Goal: Information Seeking & Learning: Learn about a topic

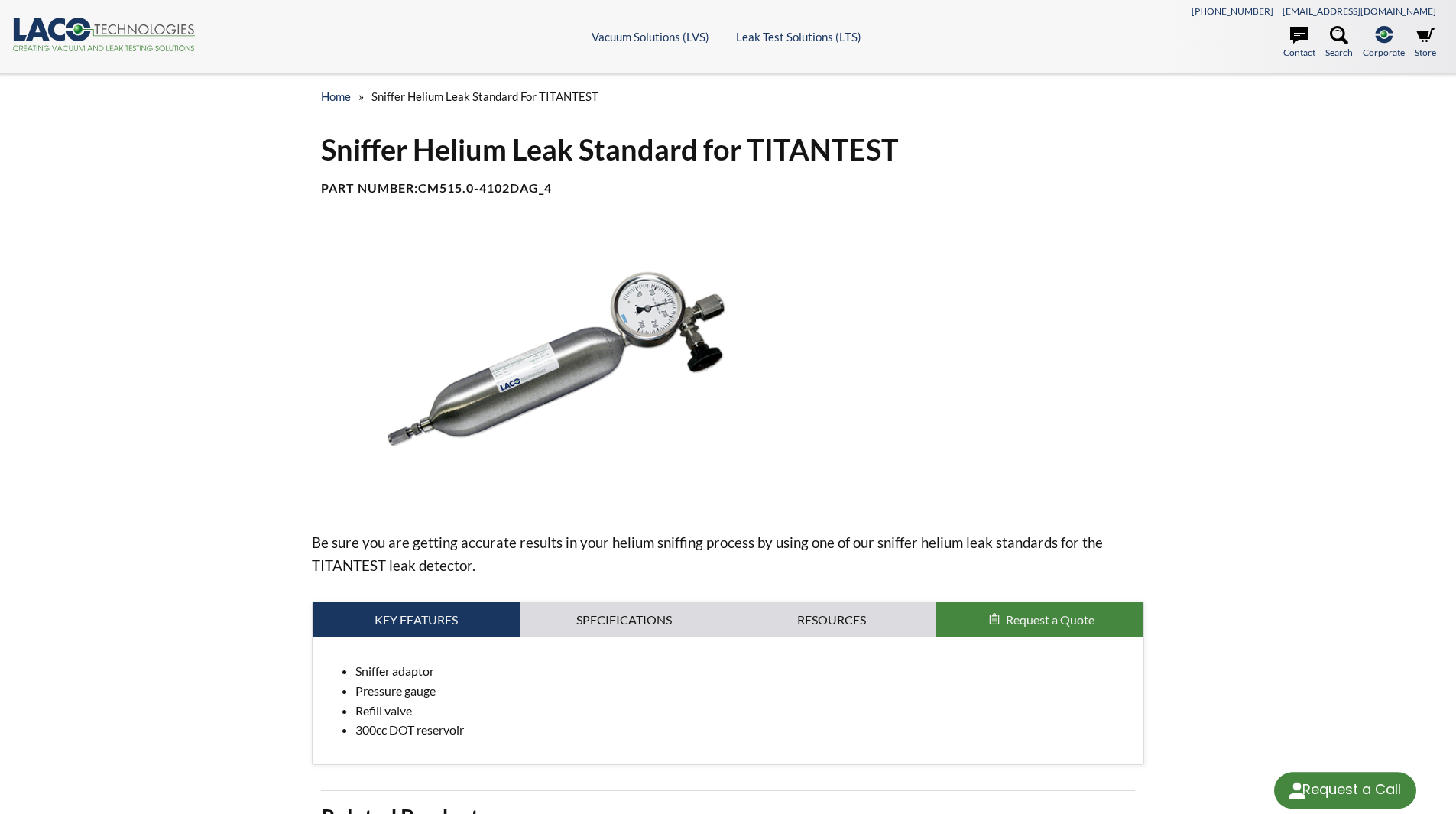
select select "Language Translate Widget"
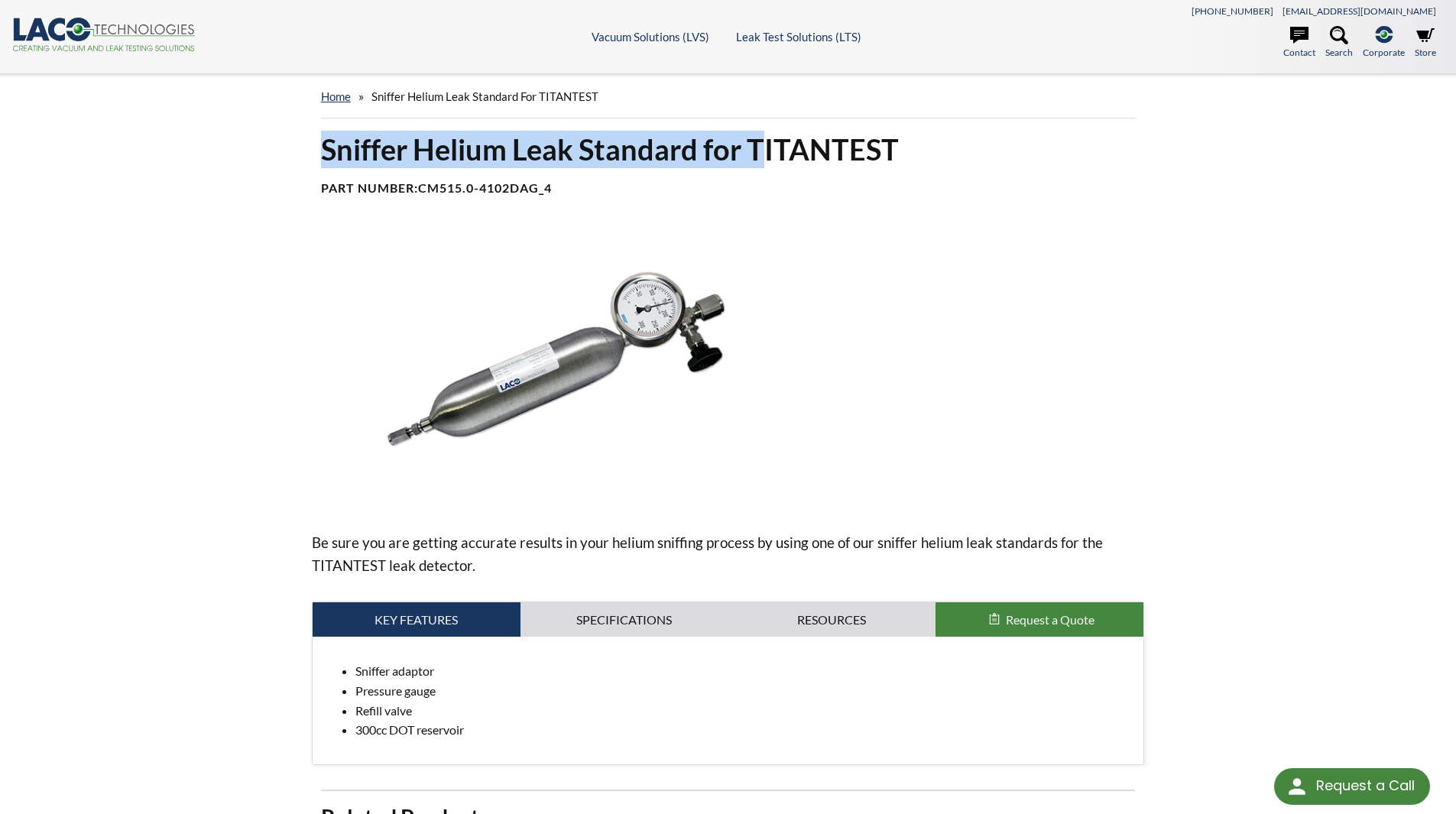
drag, startPoint x: 328, startPoint y: 148, endPoint x: 768, endPoint y: 159, distance: 440.1
click at [768, 159] on h1 "Sniffer Helium Leak Standard for TITANTEST" at bounding box center [728, 149] width 815 height 37
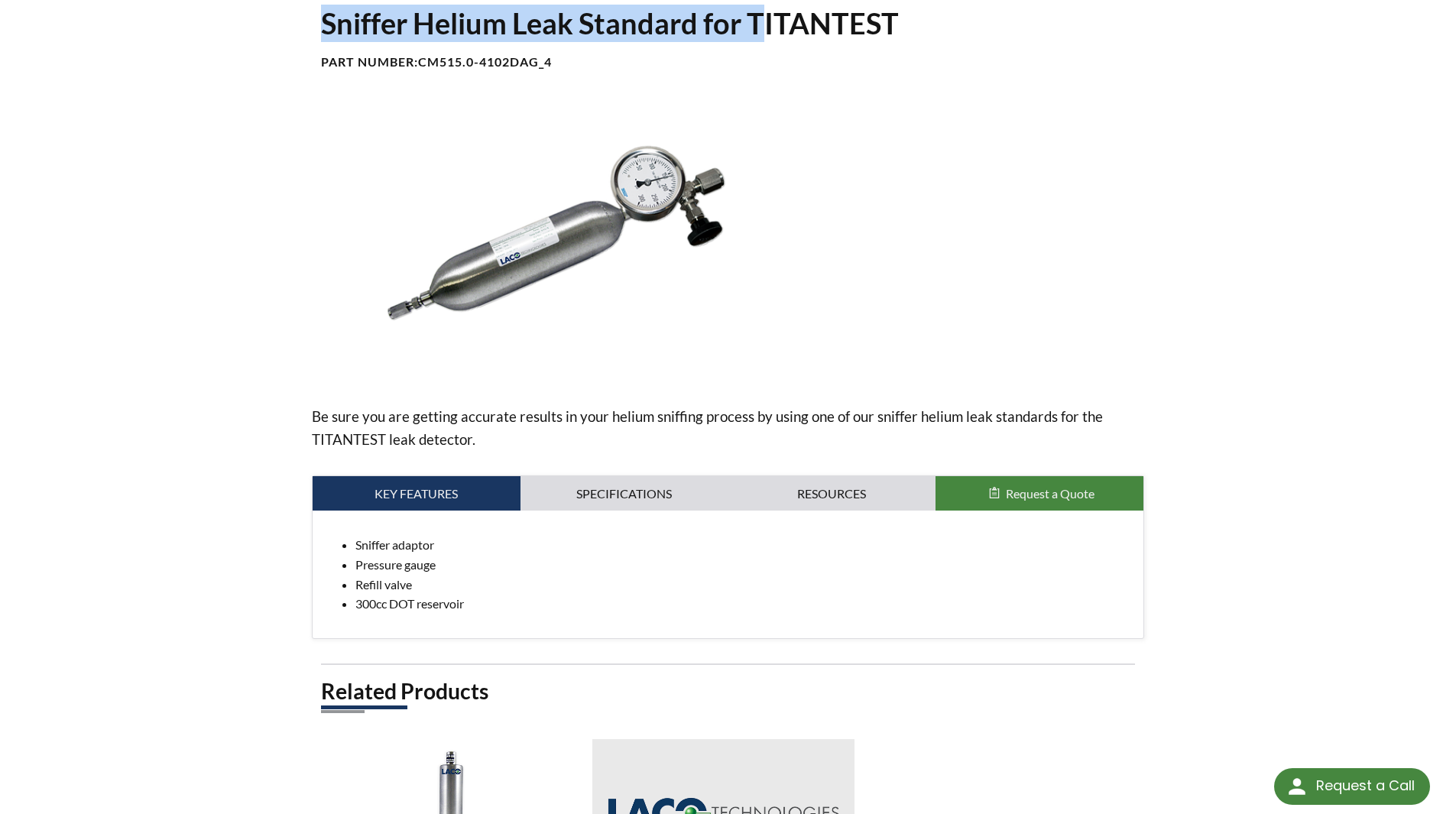
scroll to position [153, 0]
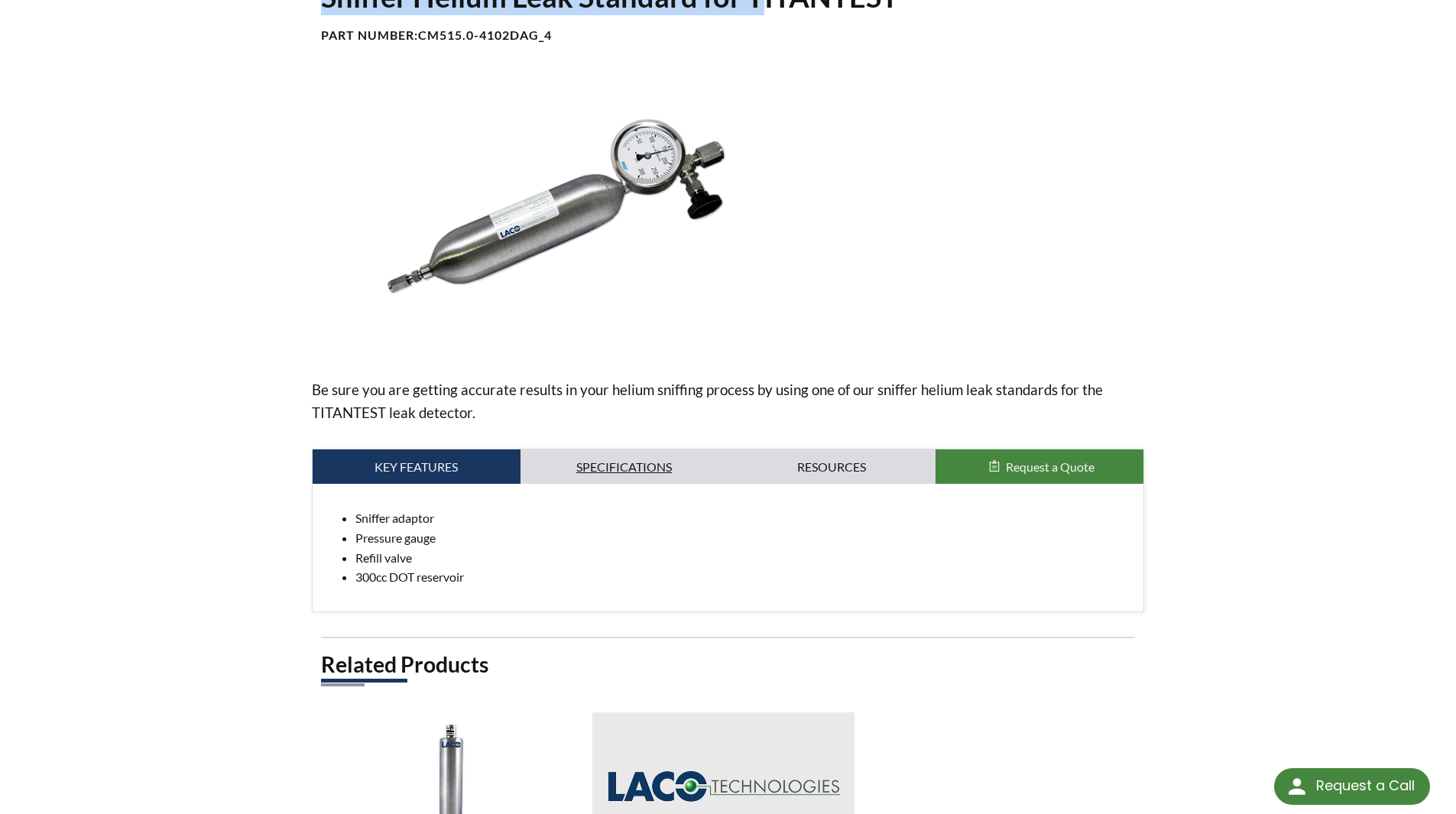
click at [661, 466] on link "Specifications" at bounding box center [623, 466] width 208 height 35
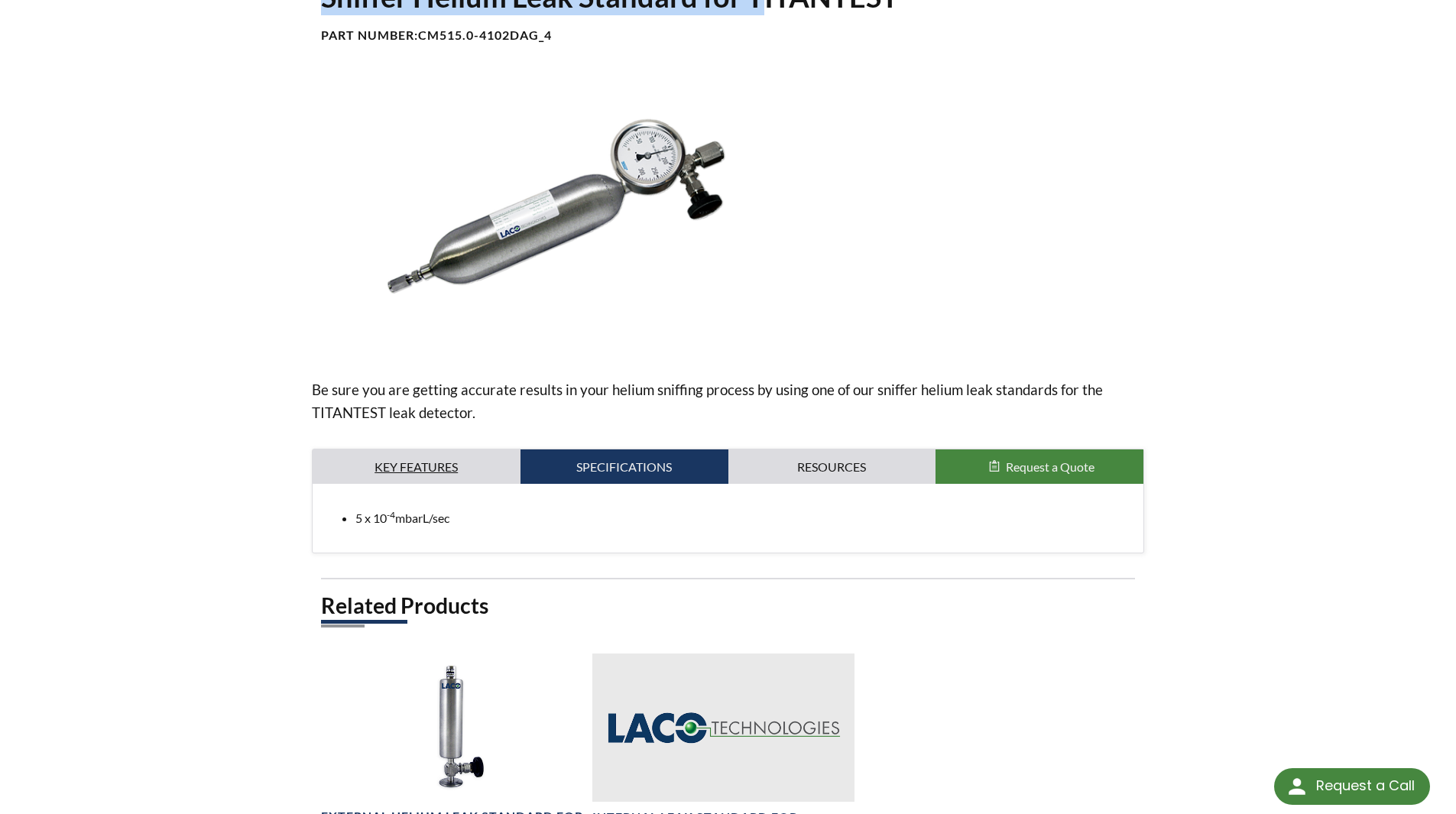
click at [442, 466] on link "Key Features" at bounding box center [416, 466] width 208 height 35
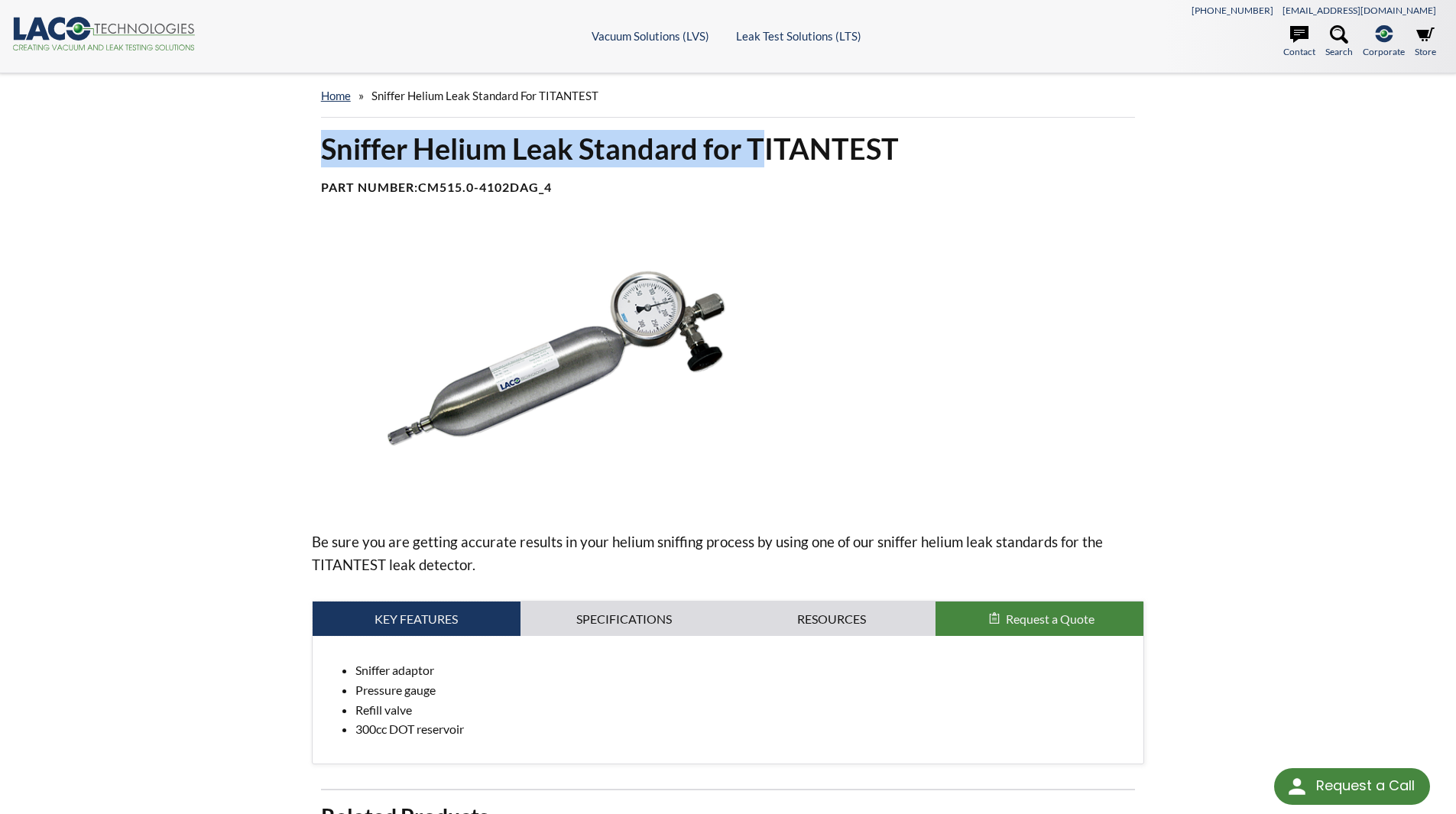
scroll to position [0, 0]
click at [337, 95] on link "home" at bounding box center [336, 96] width 30 height 14
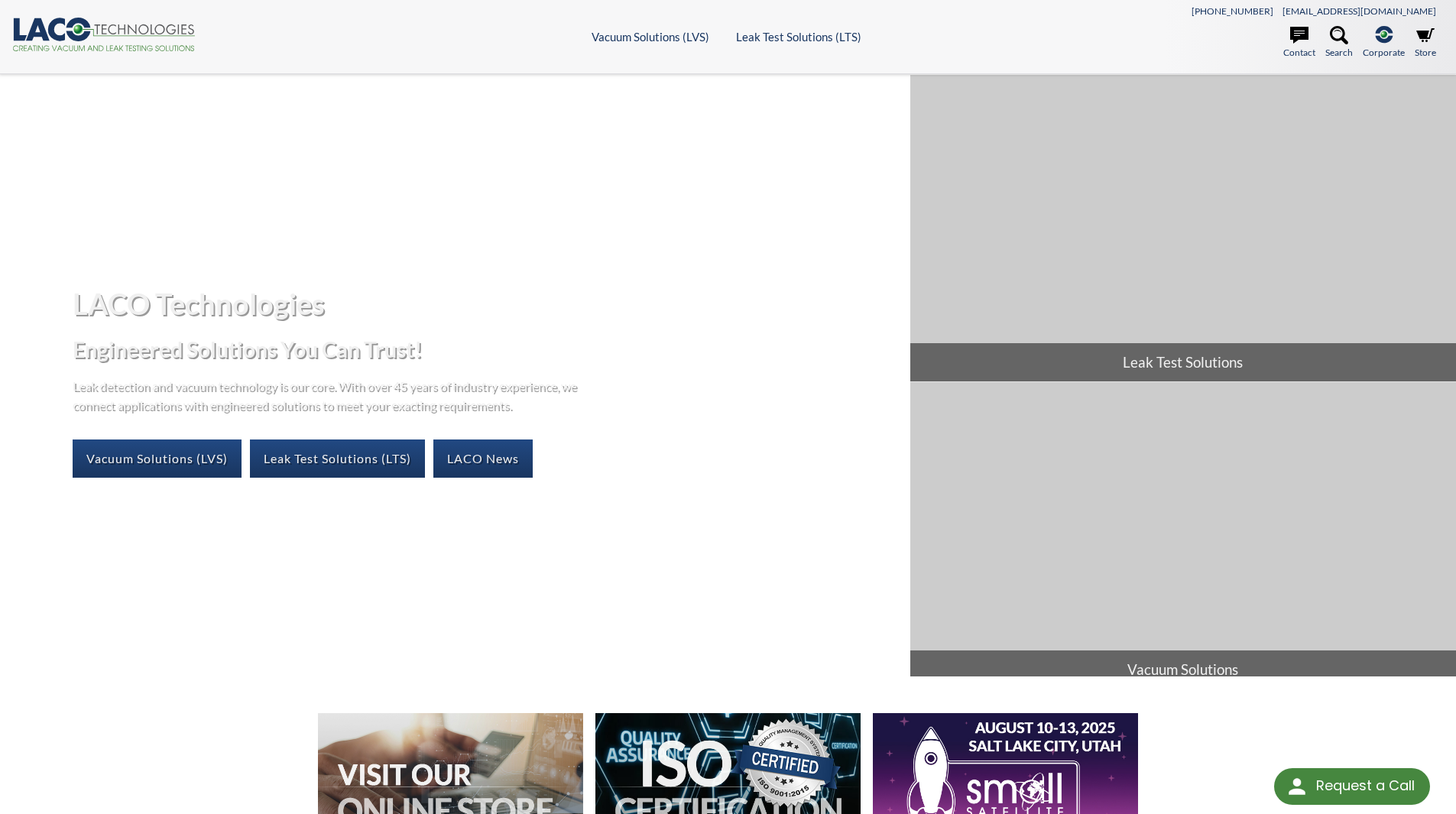
select select "Language Translate Widget"
click at [327, 456] on link "Leak Test Solutions (LTS)" at bounding box center [337, 458] width 175 height 38
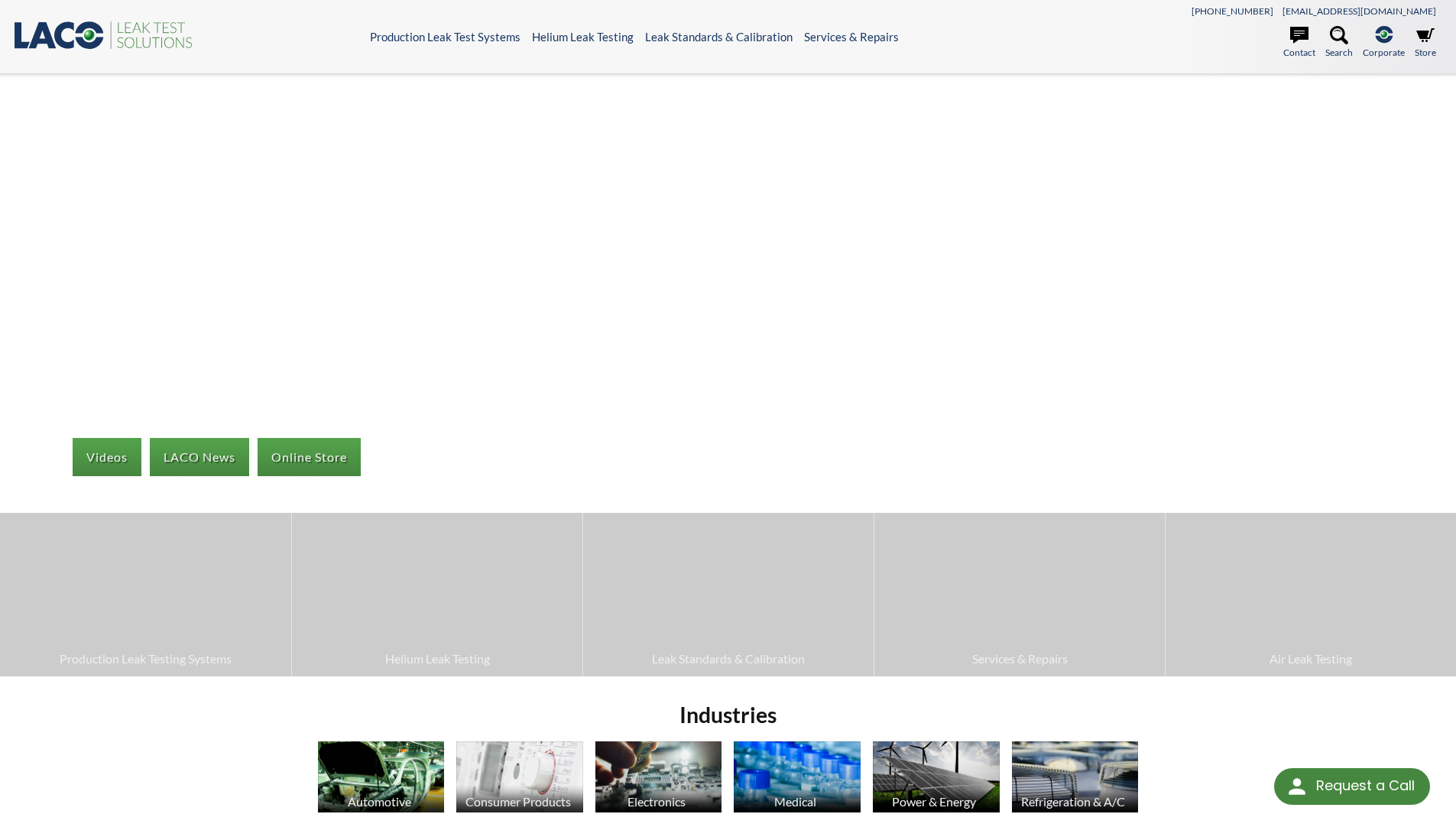
select select "Language Translate Widget"
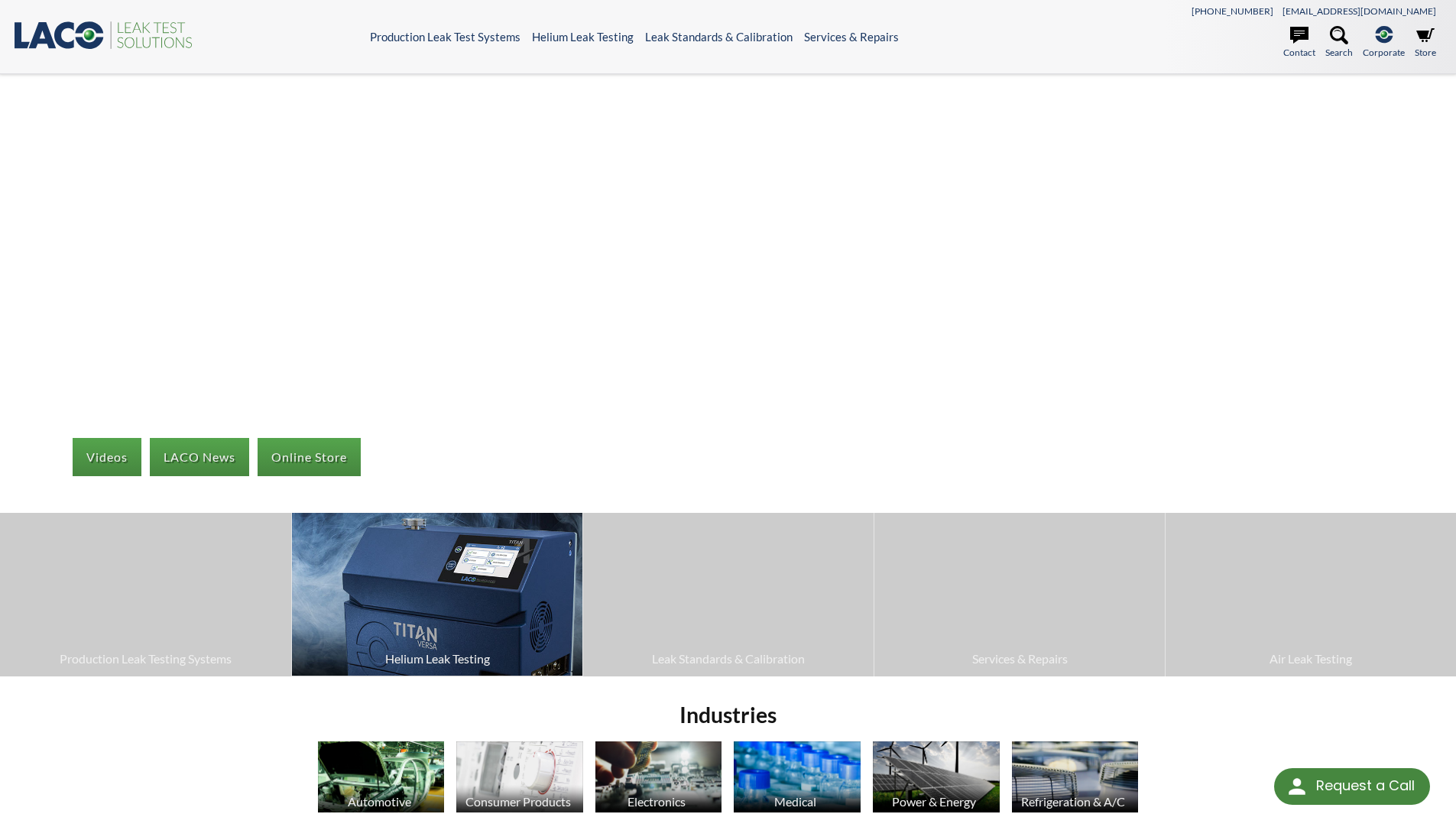
click at [445, 656] on span "Helium Leak Testing" at bounding box center [437, 659] width 275 height 20
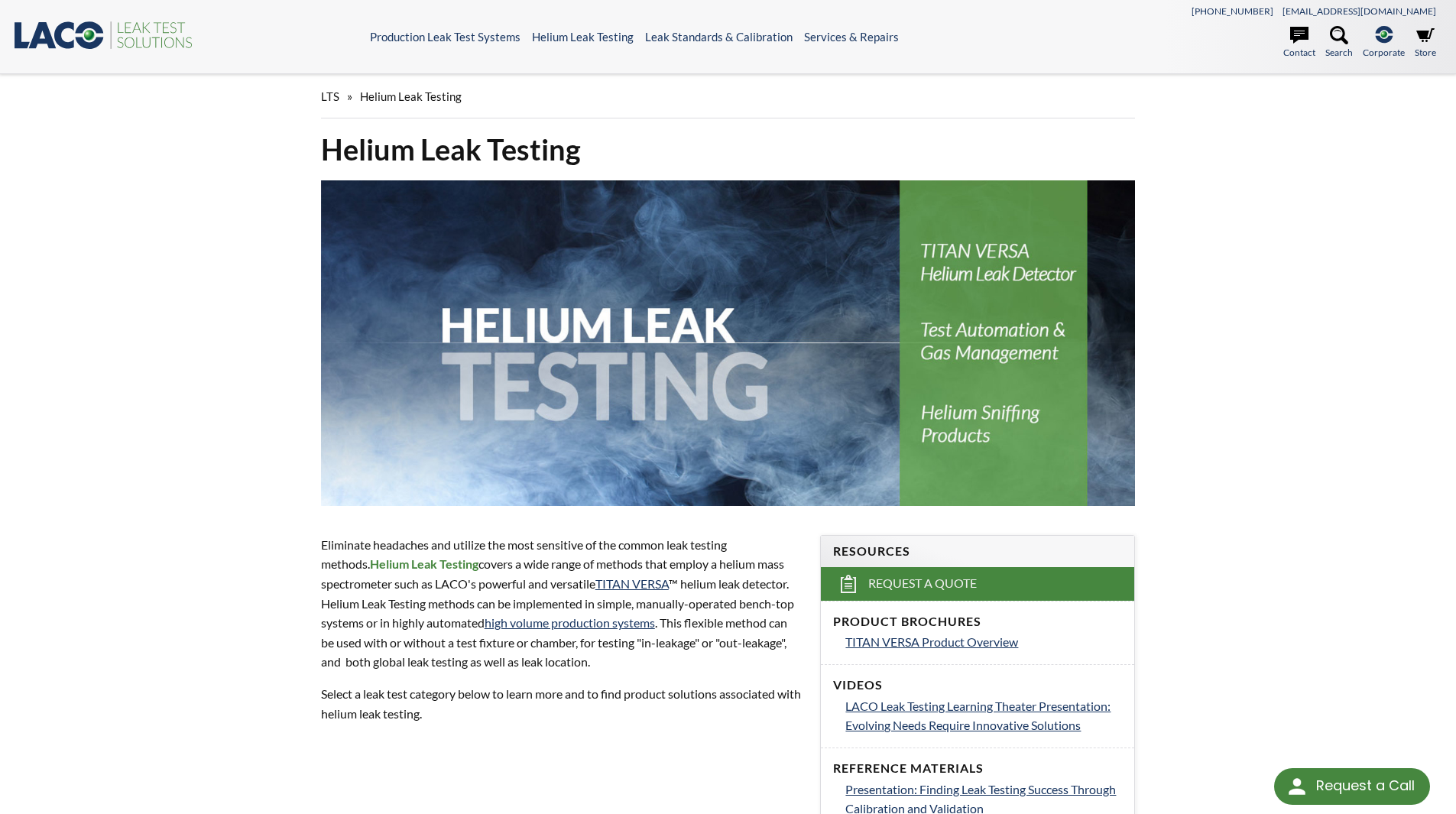
select select "Language Translate Widget"
click at [988, 415] on img at bounding box center [728, 343] width 815 height 326
click at [984, 420] on img at bounding box center [728, 343] width 815 height 326
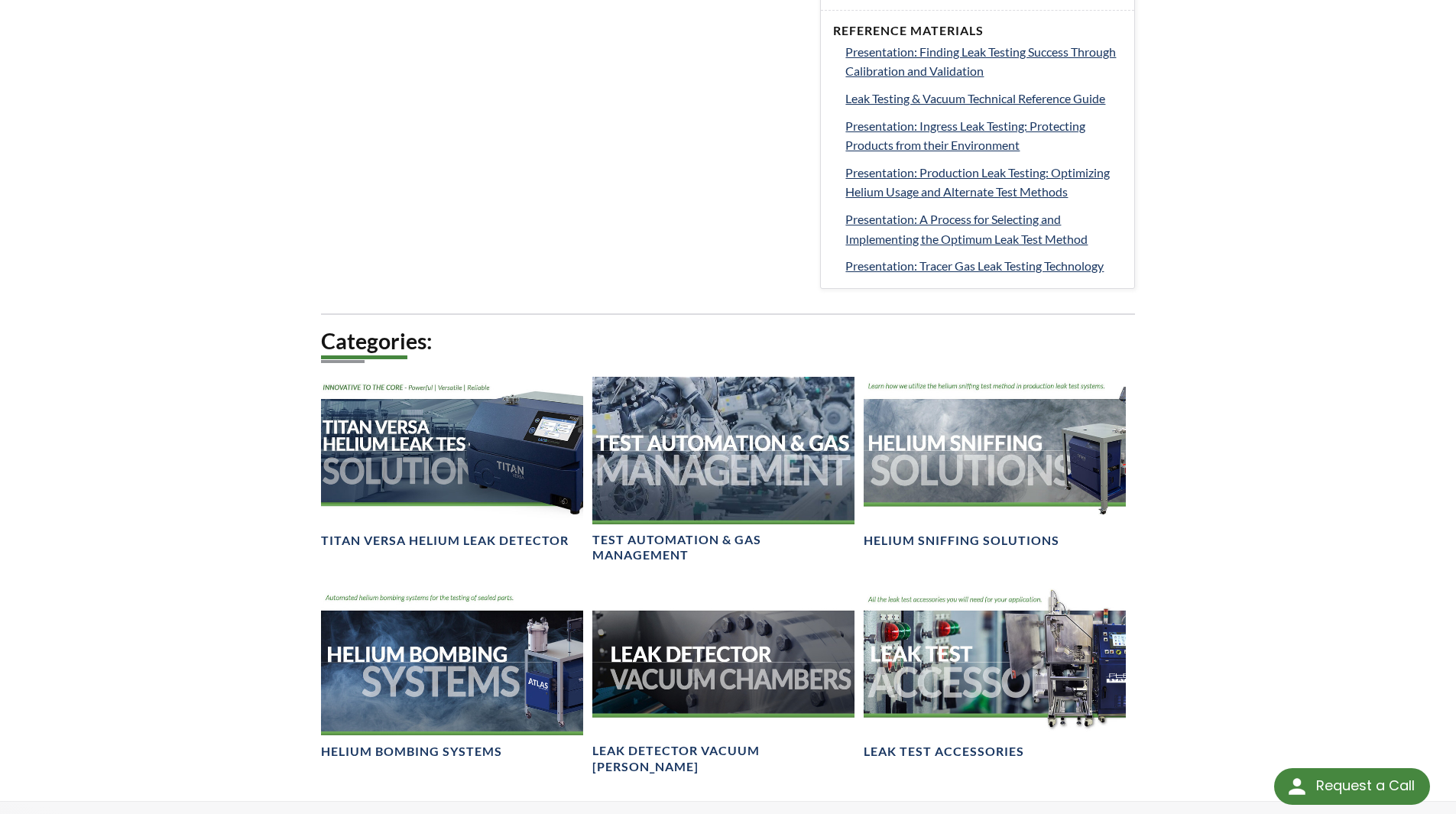
scroll to position [764, 0]
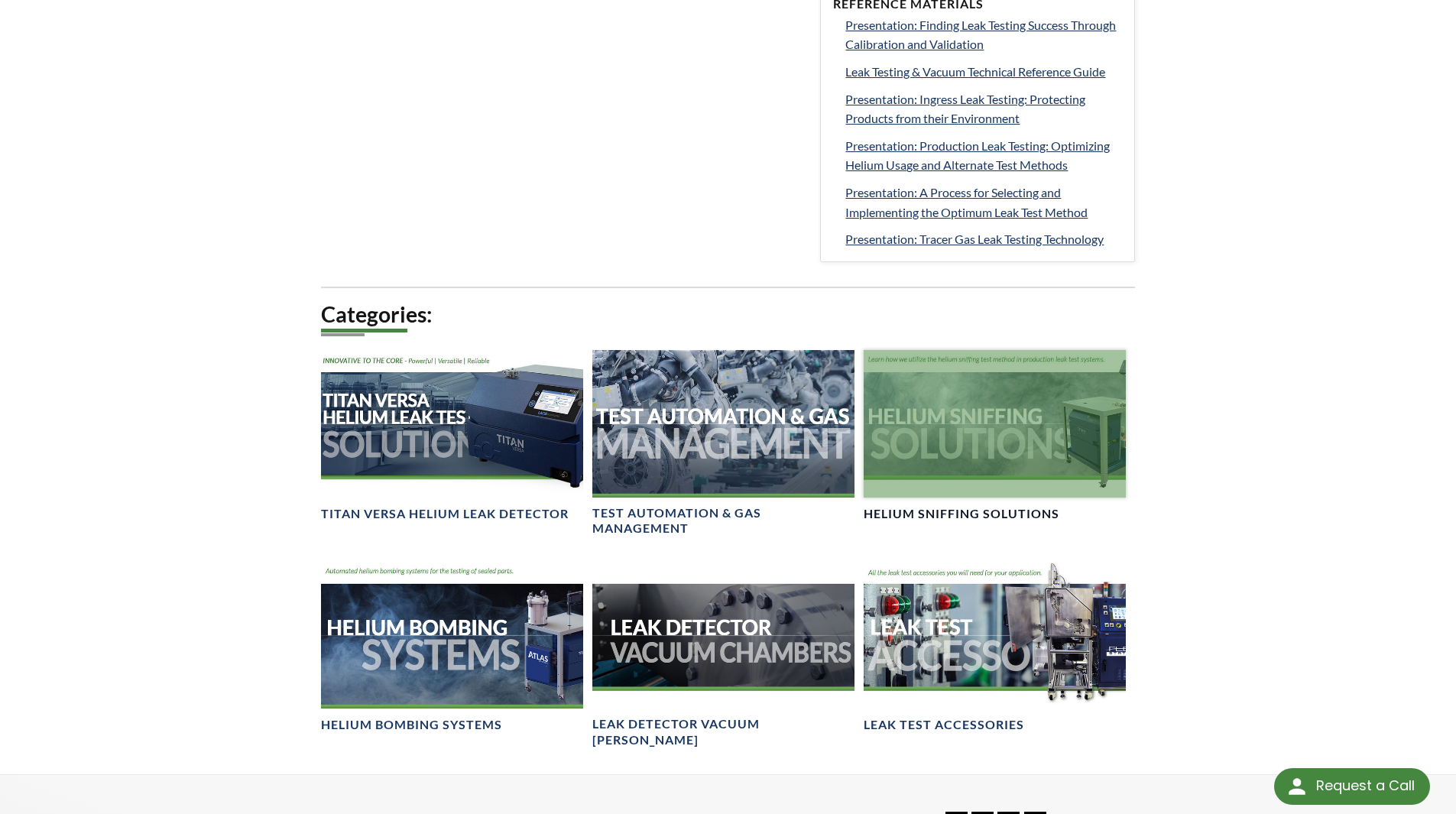
click at [1029, 515] on h4 "Helium Sniffing Solutions" at bounding box center [962, 514] width 196 height 16
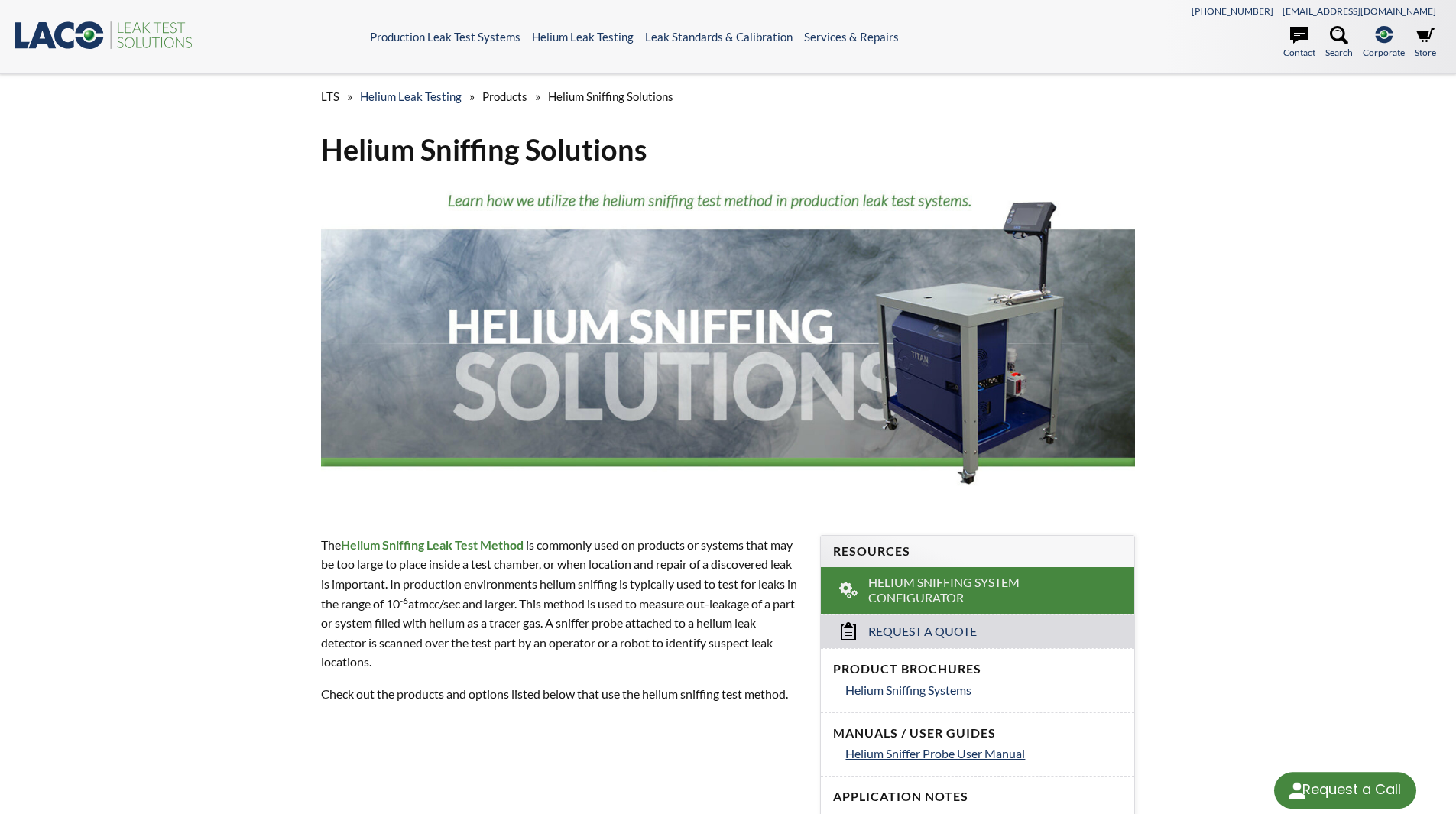
select select "Language Translate Widget"
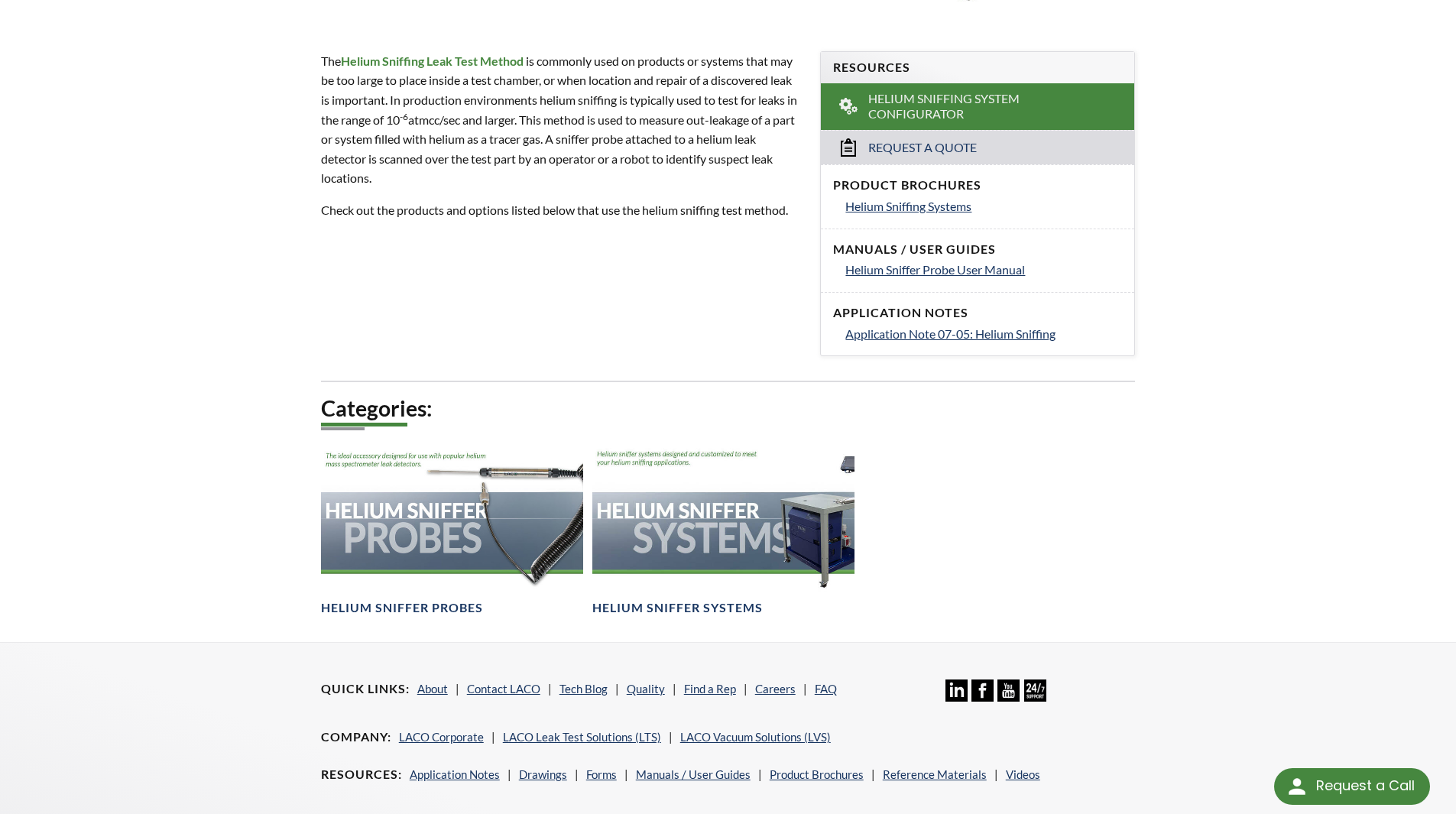
scroll to position [535, 0]
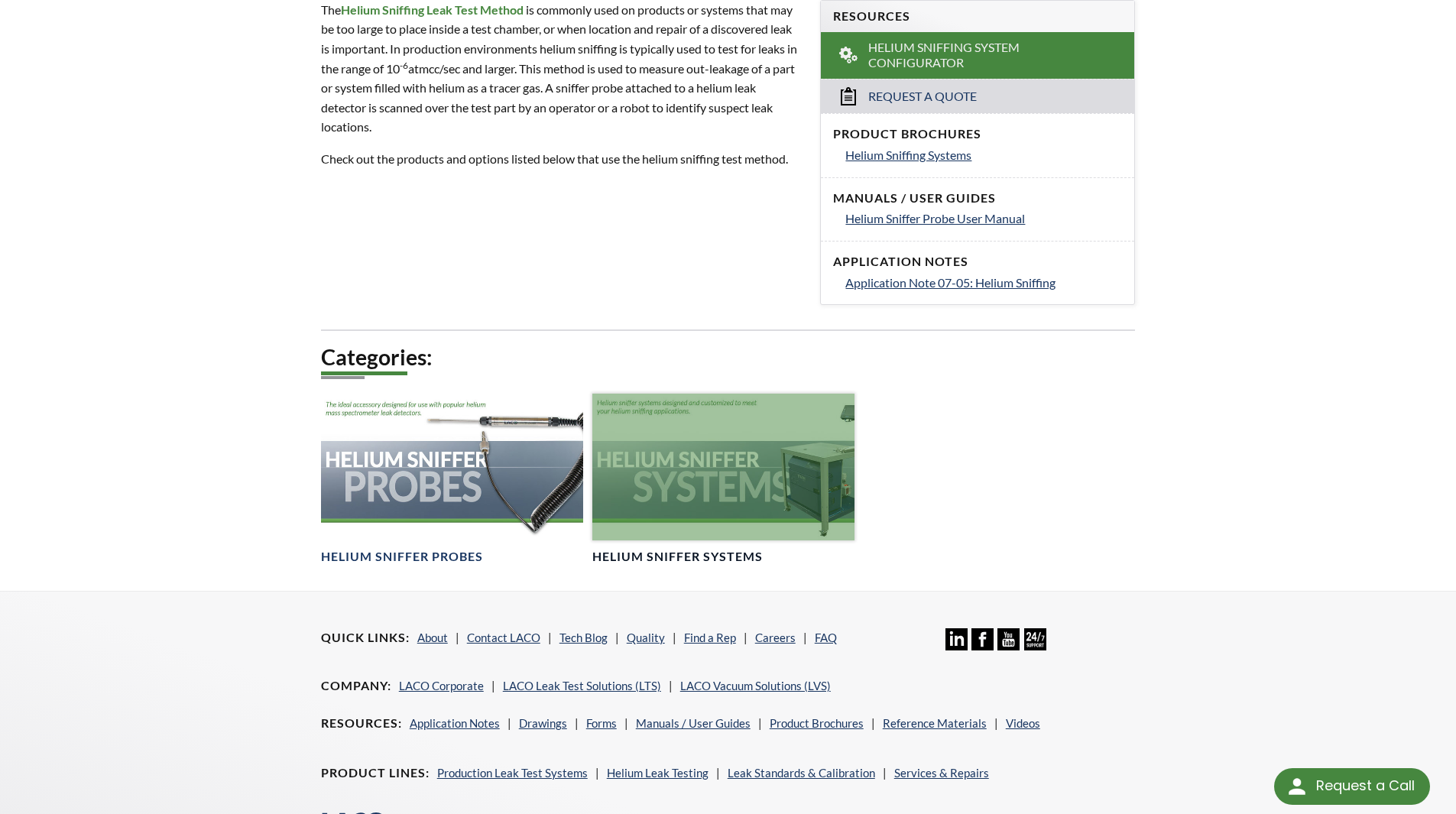
click at [702, 491] on div at bounding box center [723, 467] width 262 height 148
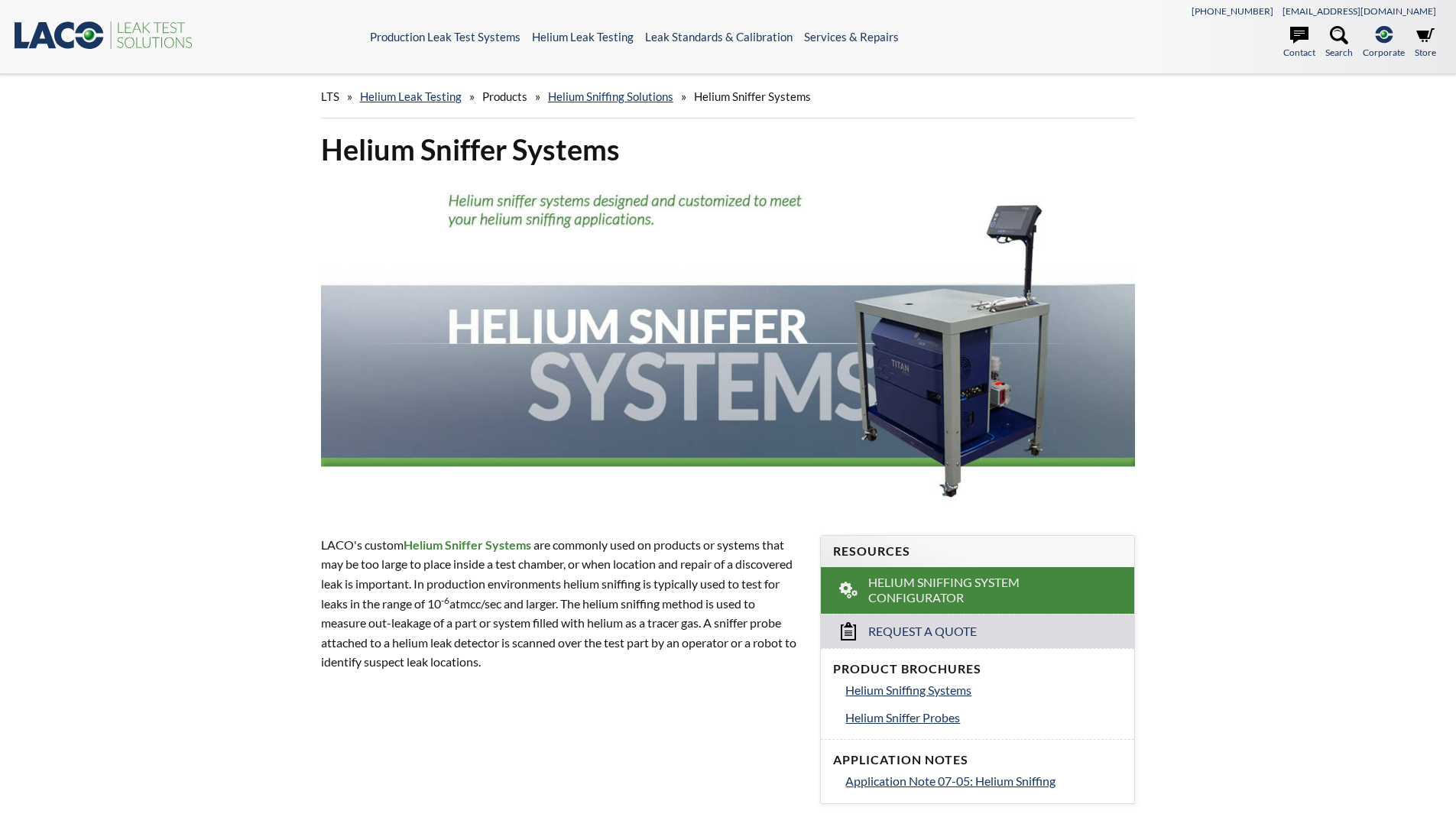
select select "Language Translate Widget"
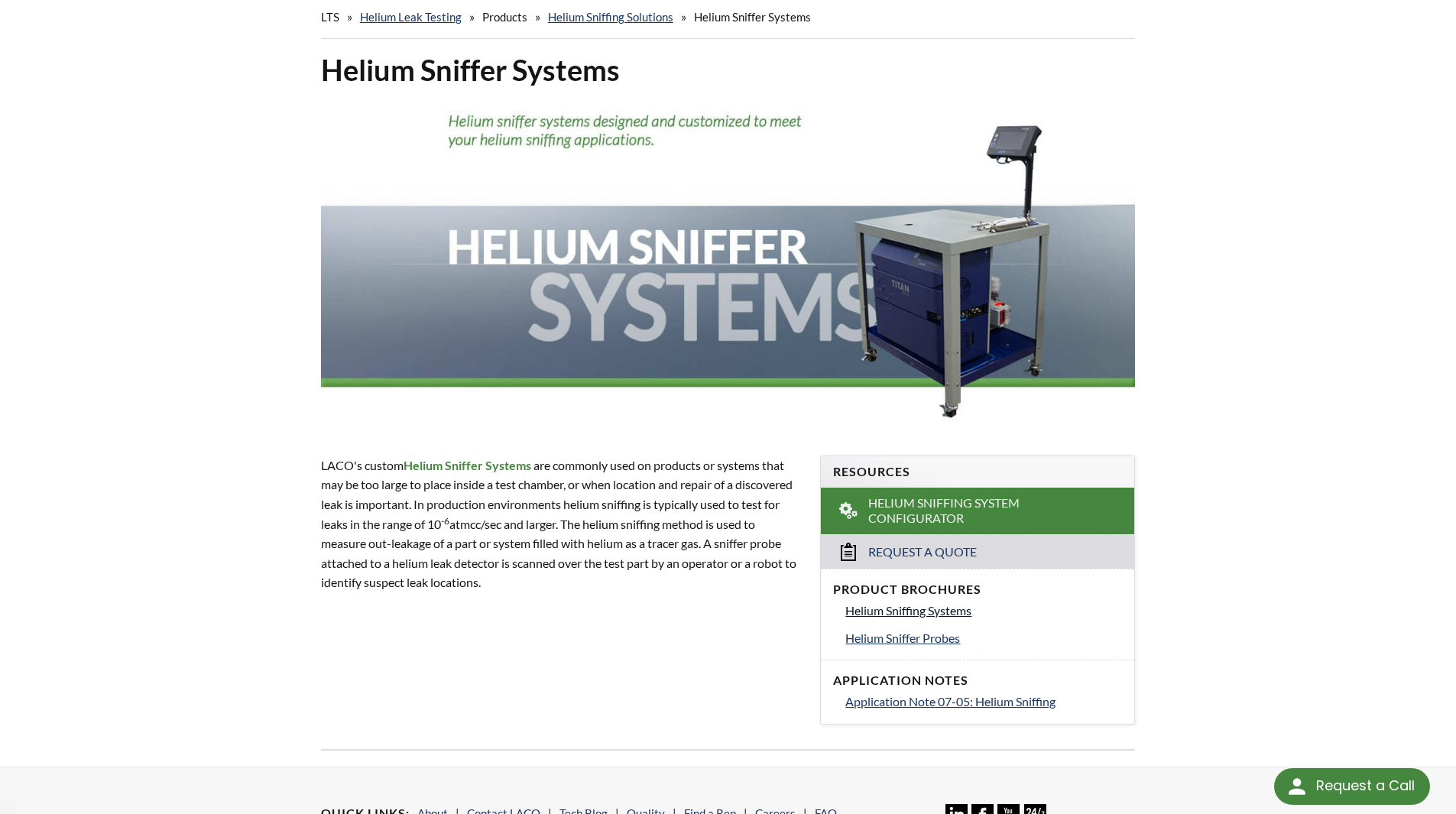
scroll to position [80, 0]
click at [901, 638] on span "Helium Sniffer Probes" at bounding box center [902, 637] width 114 height 15
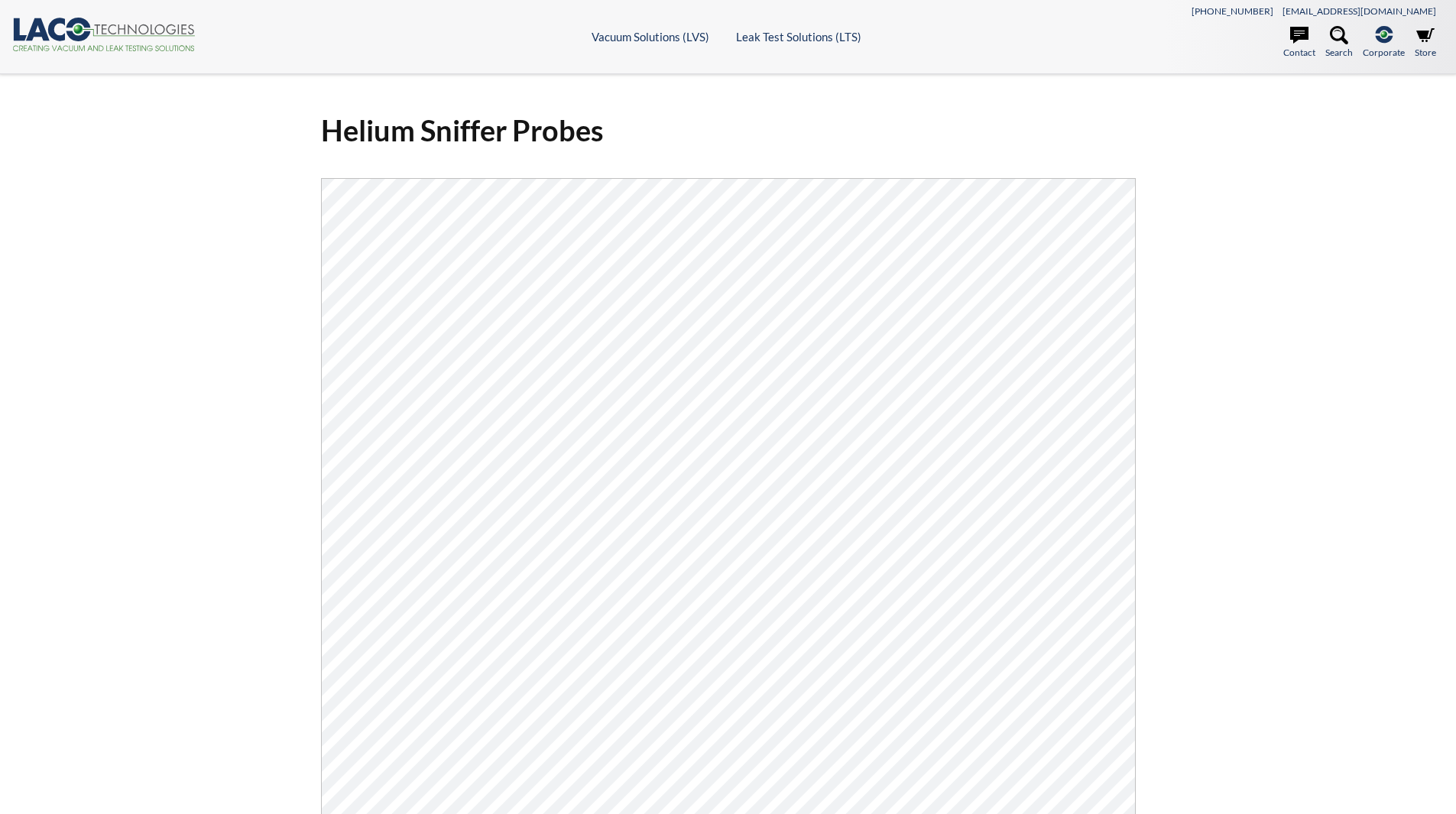
select select "Language Translate Widget"
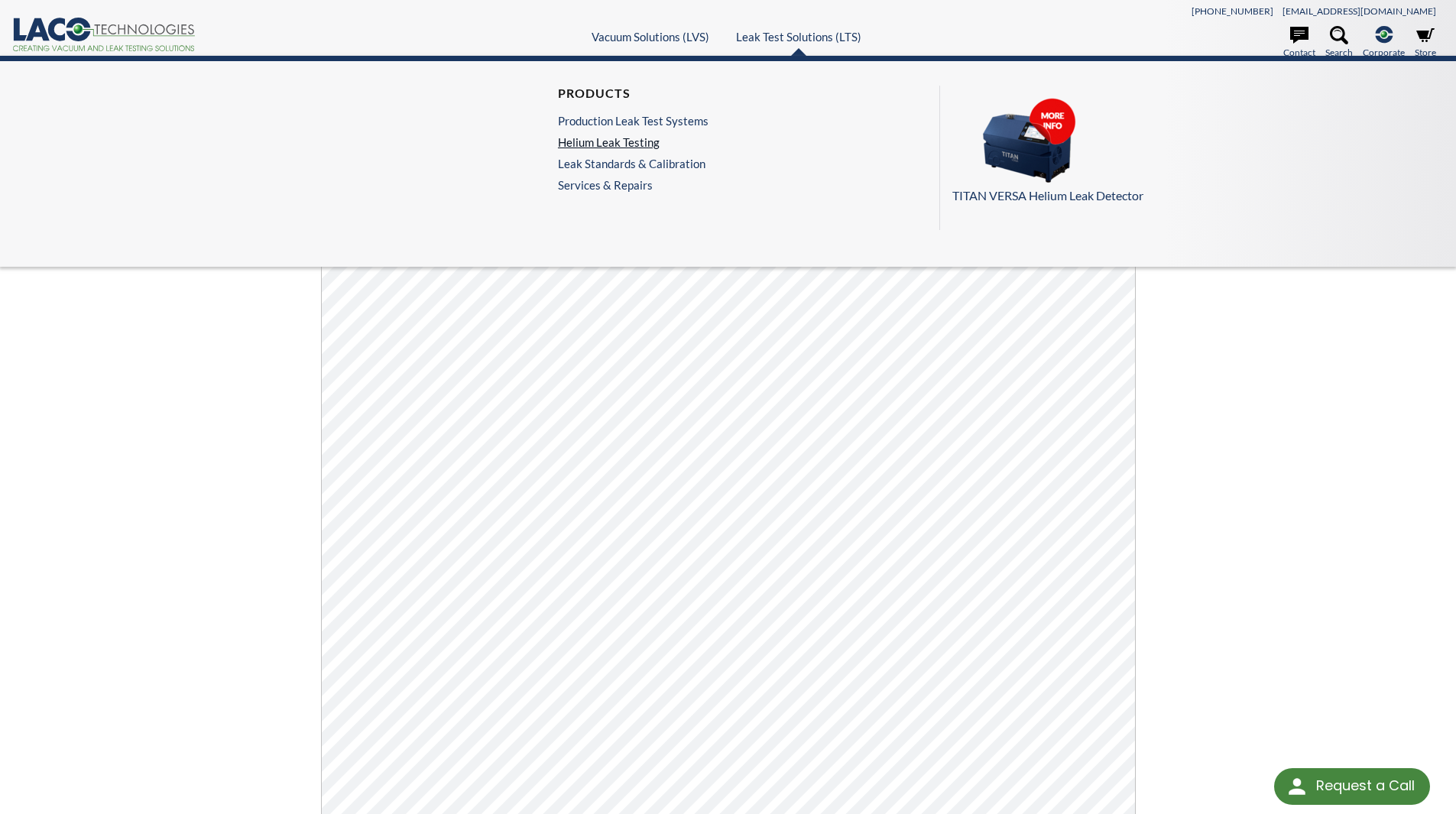
click at [618, 141] on link "Helium Leak Testing" at bounding box center [634, 142] width 151 height 14
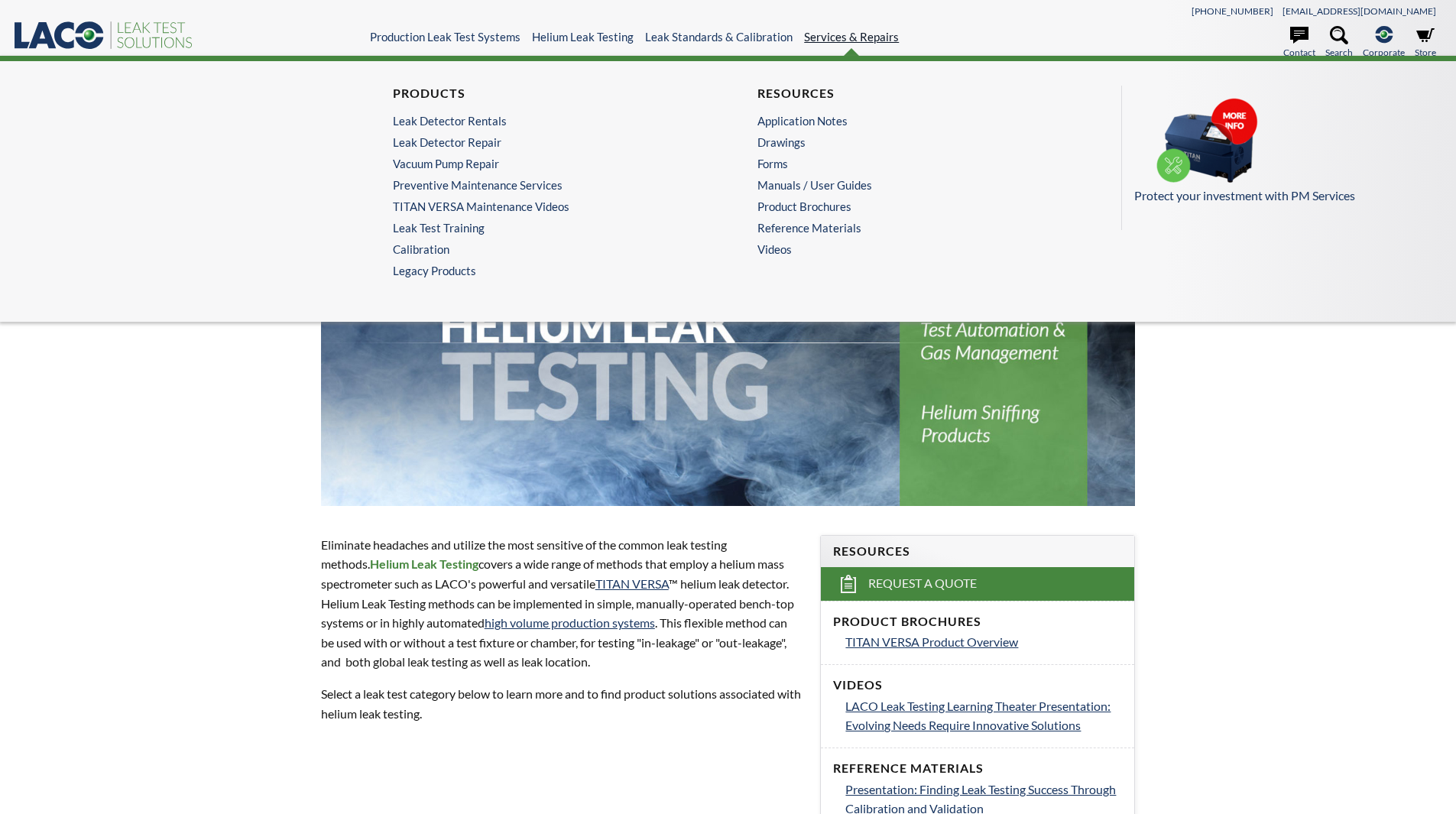
select select "Language Translate Widget"
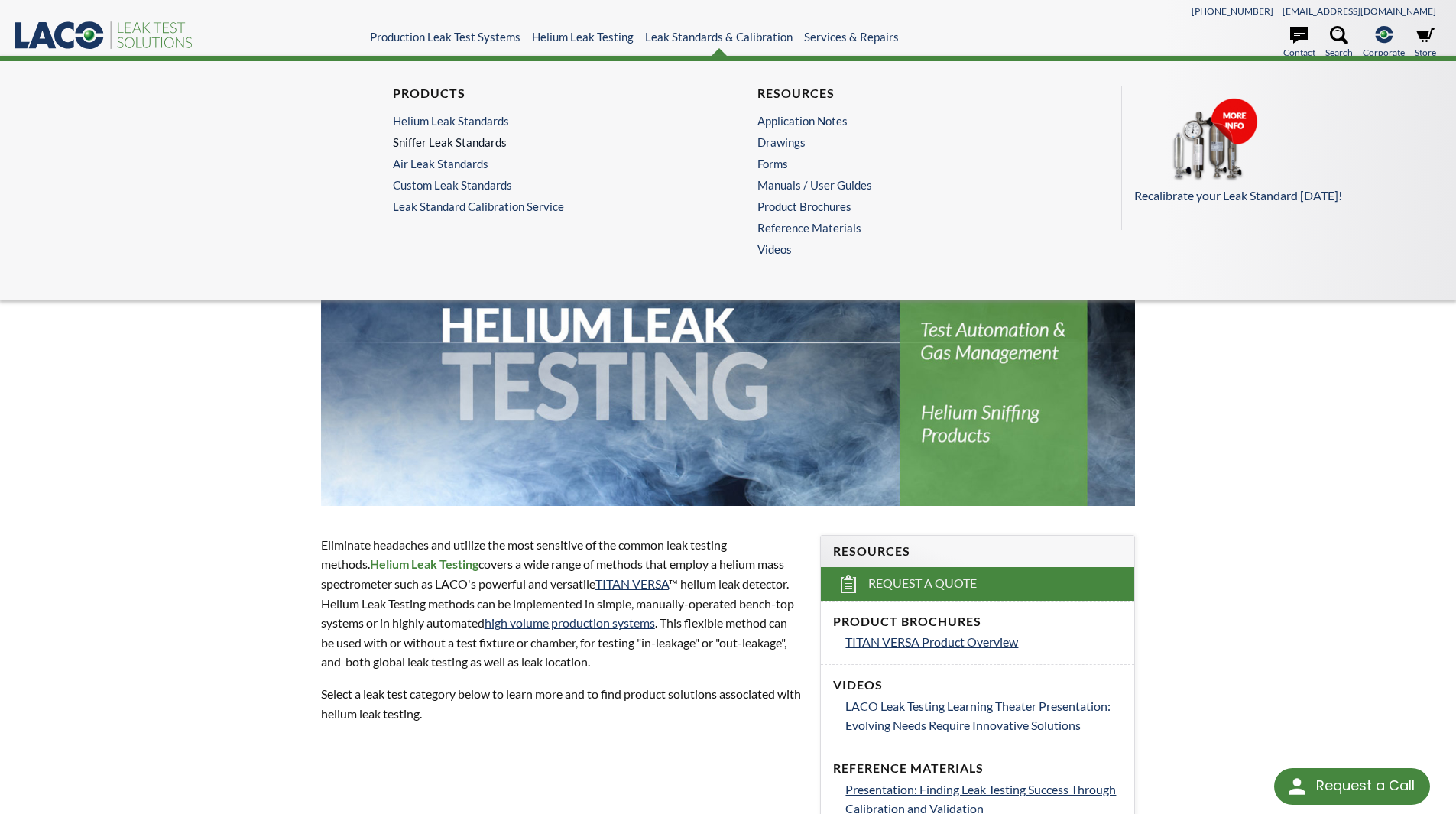
click at [478, 142] on link "Sniffer Leak Standards" at bounding box center [541, 142] width 298 height 14
click at [485, 122] on link "Helium Leak Standards" at bounding box center [541, 121] width 298 height 14
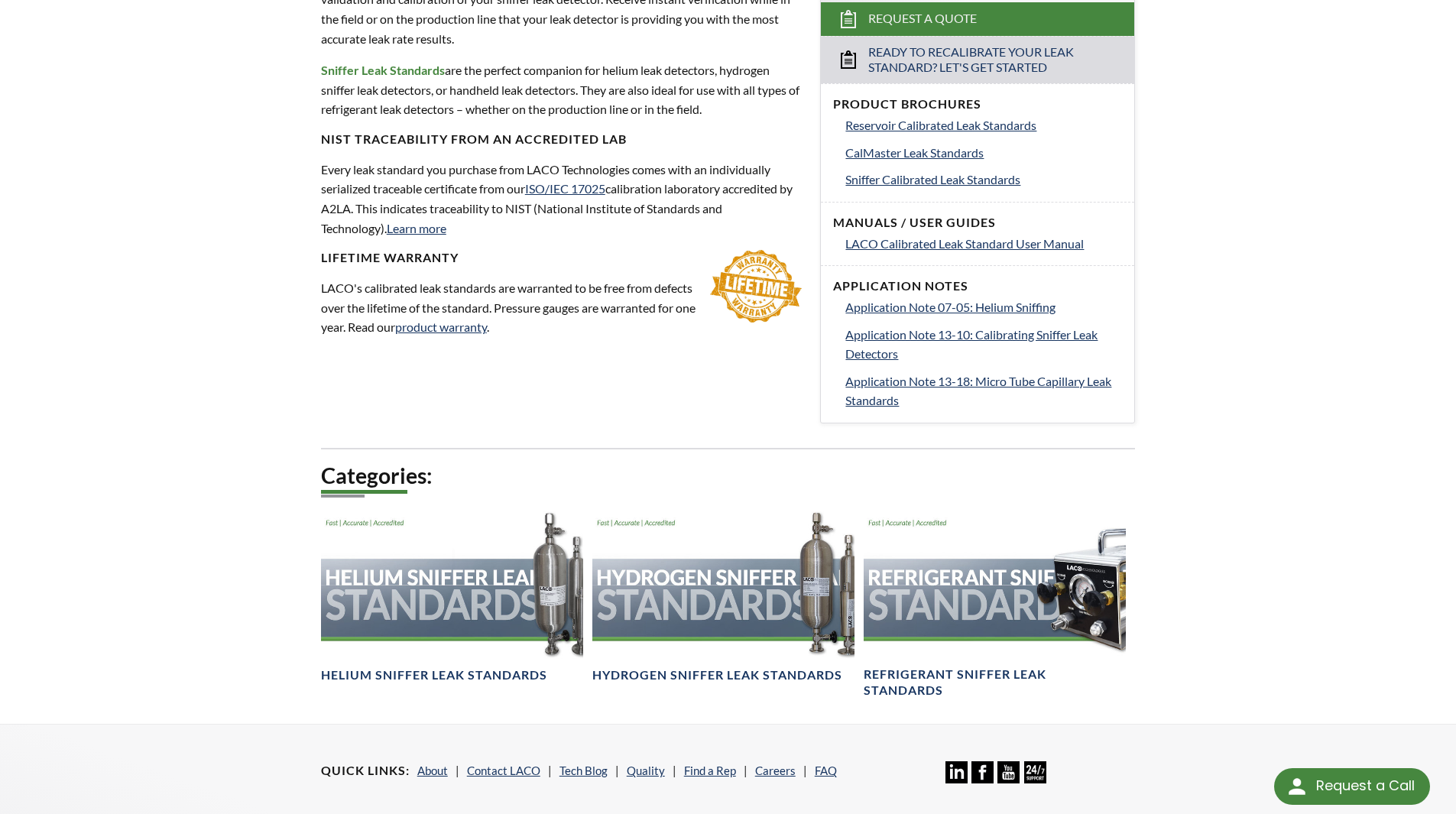
scroll to position [688, 0]
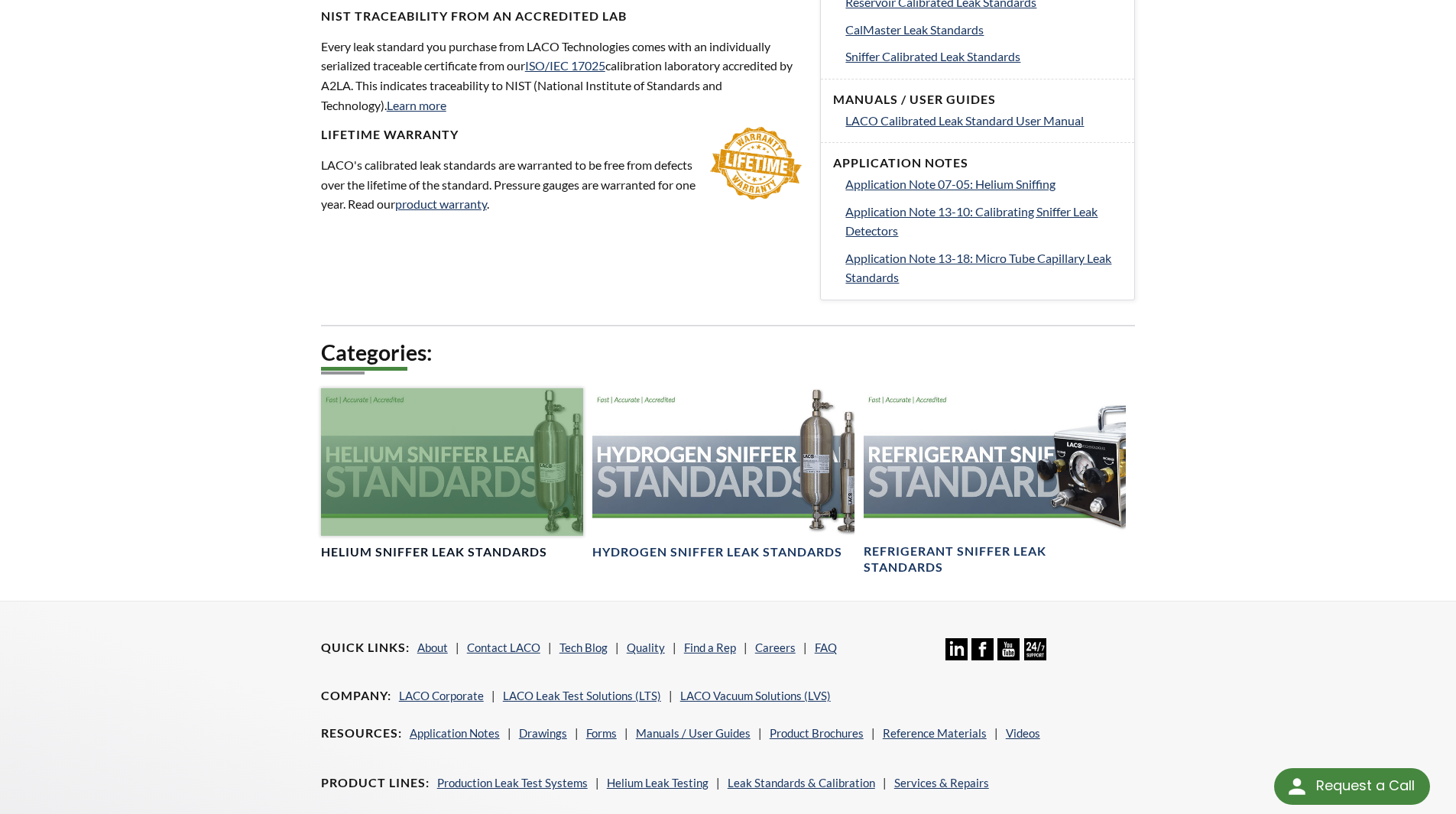
click at [480, 472] on div at bounding box center [452, 462] width 262 height 148
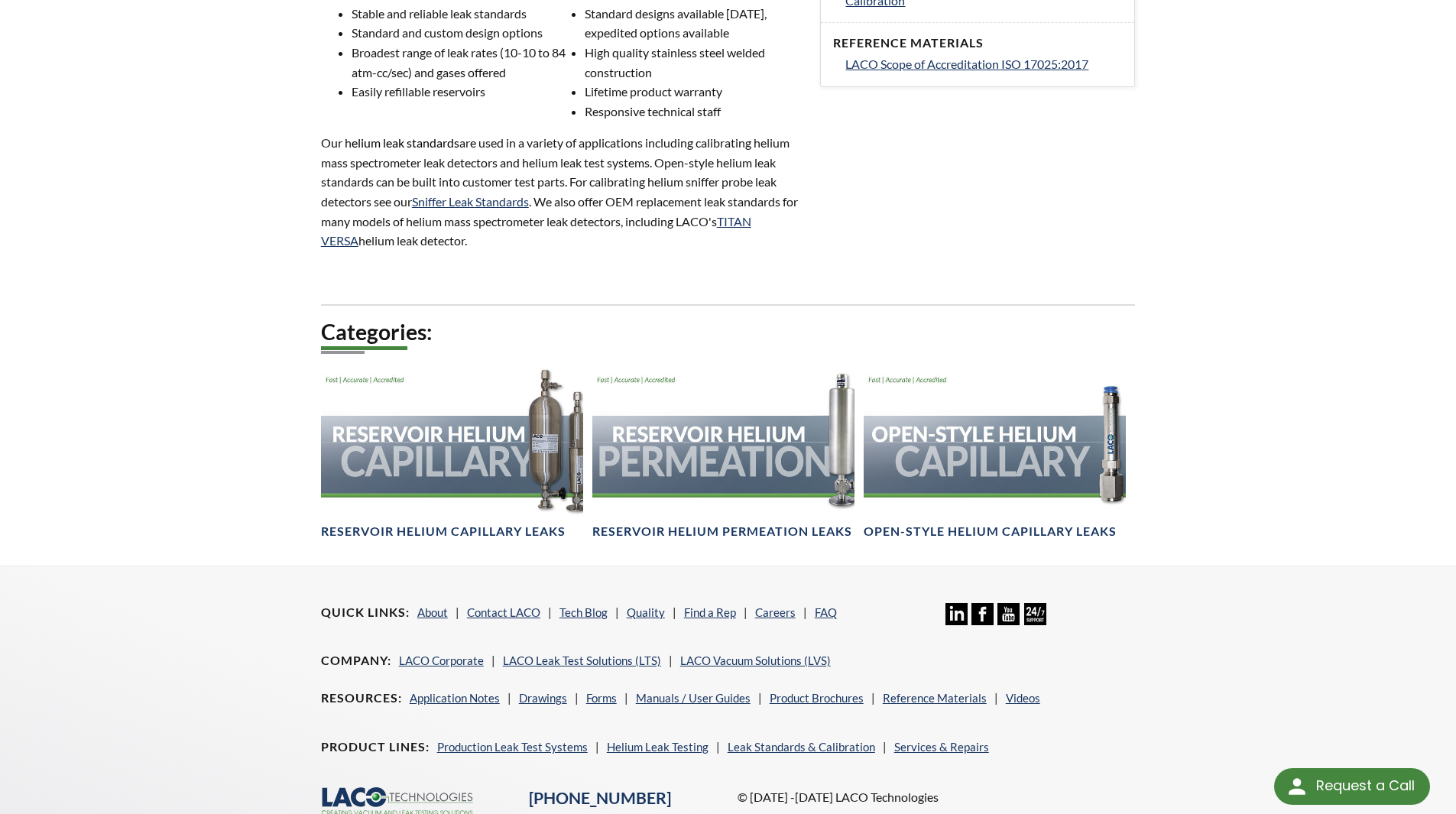
scroll to position [764, 0]
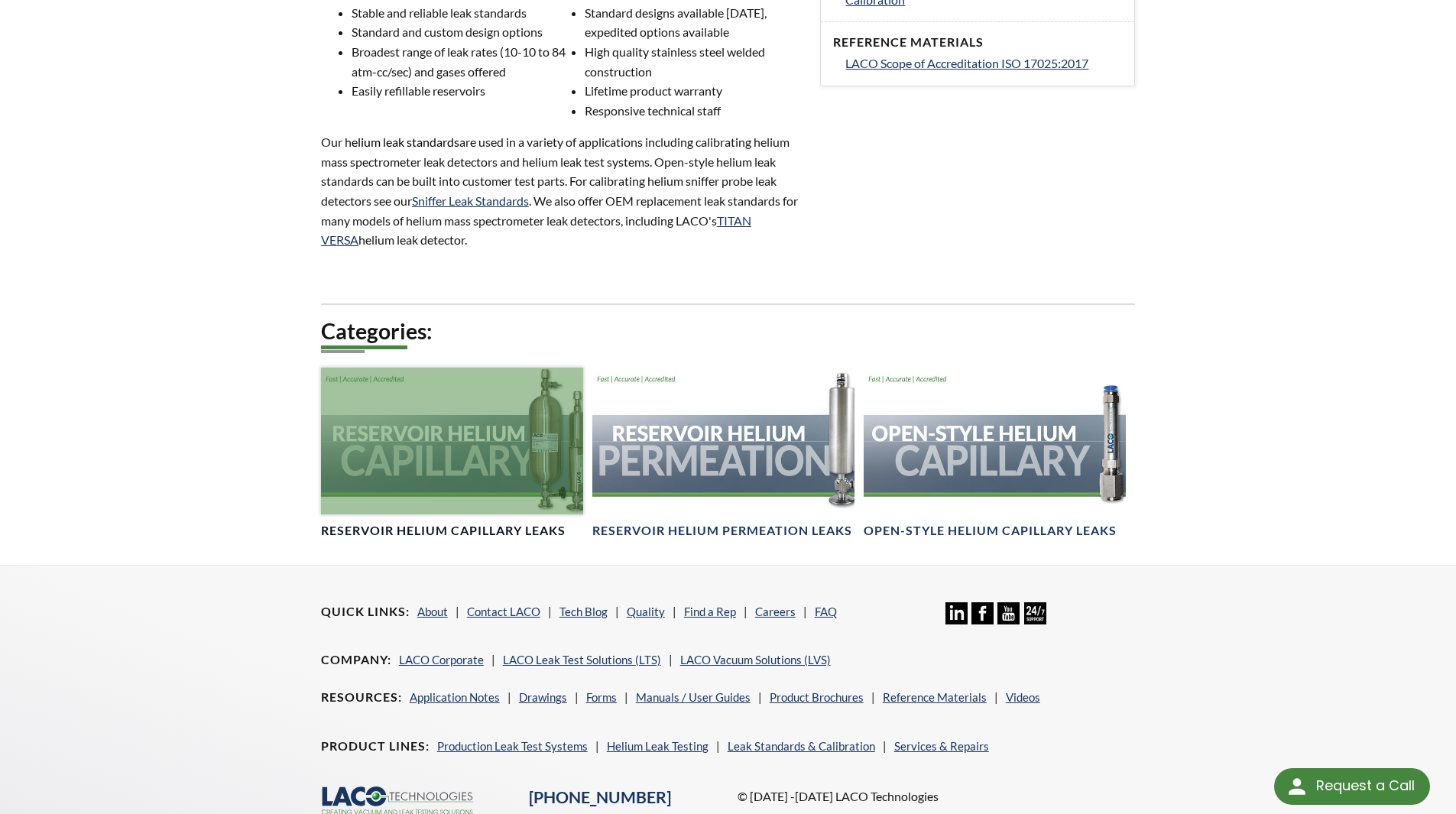
drag, startPoint x: 466, startPoint y: 459, endPoint x: 525, endPoint y: 417, distance: 72.4
click at [466, 459] on div at bounding box center [452, 442] width 262 height 148
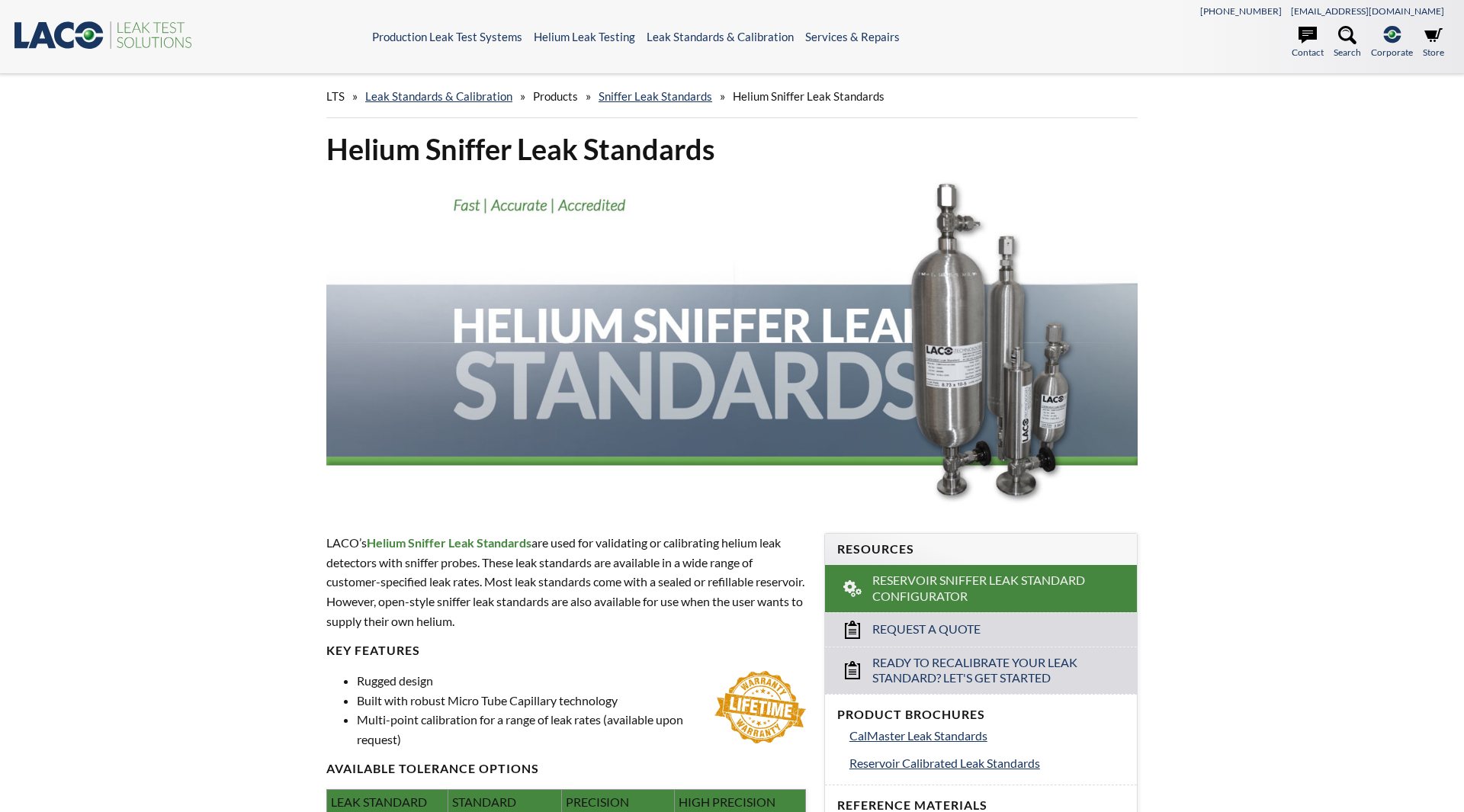
select select "Language Translate Widget"
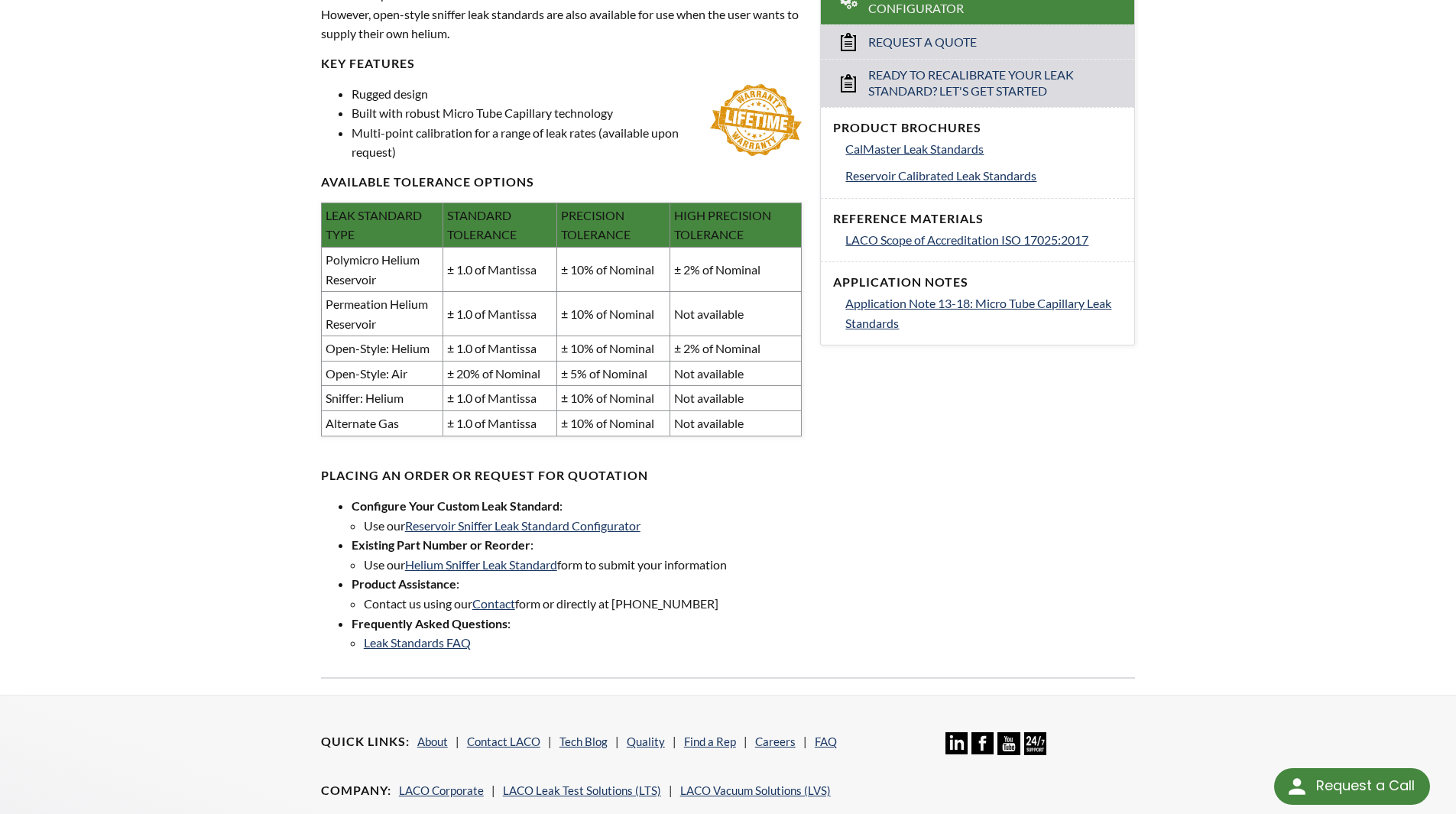
scroll to position [595, 0]
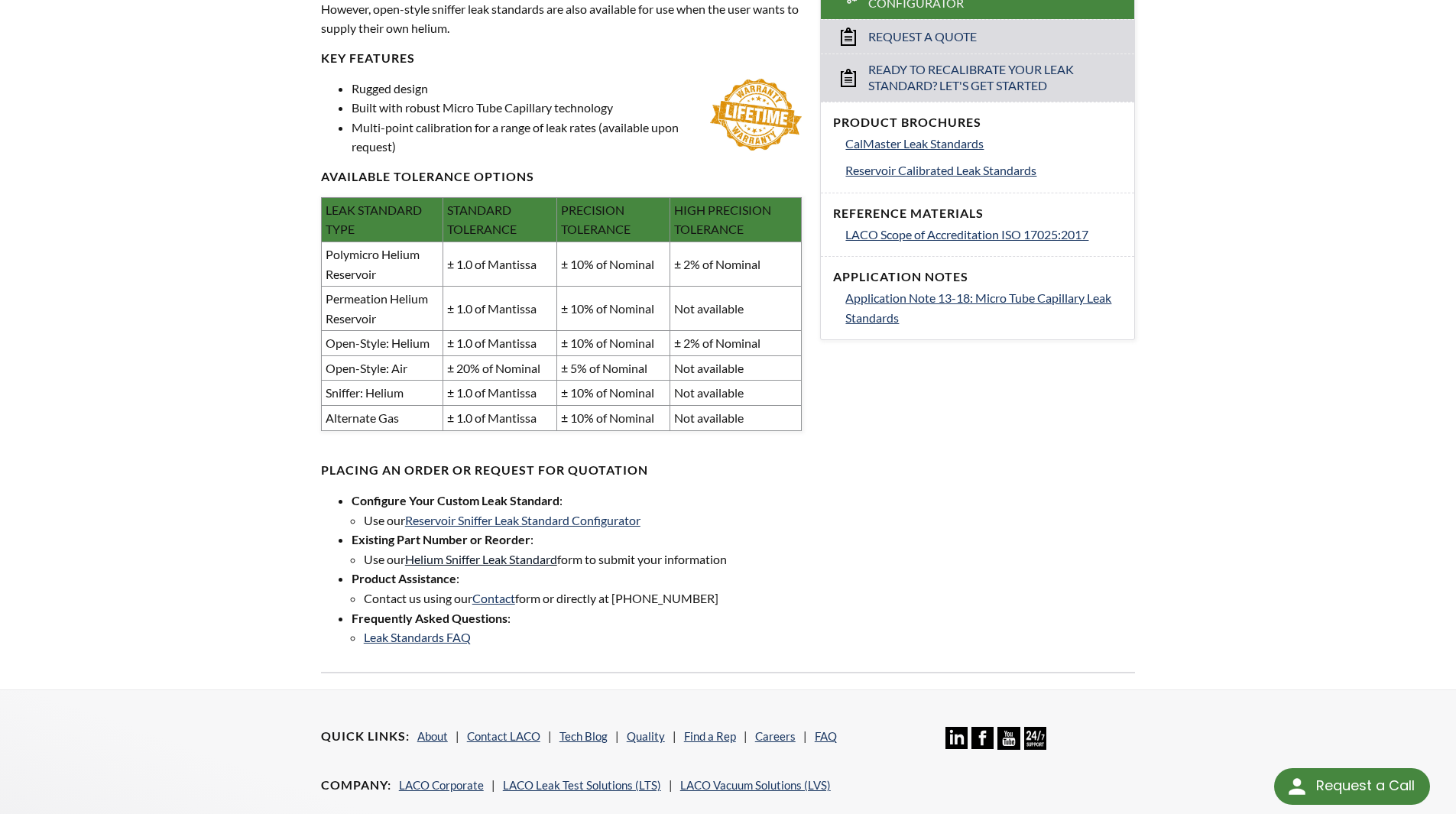
click at [501, 561] on link "Helium Sniffer Leak Standard" at bounding box center [481, 559] width 152 height 15
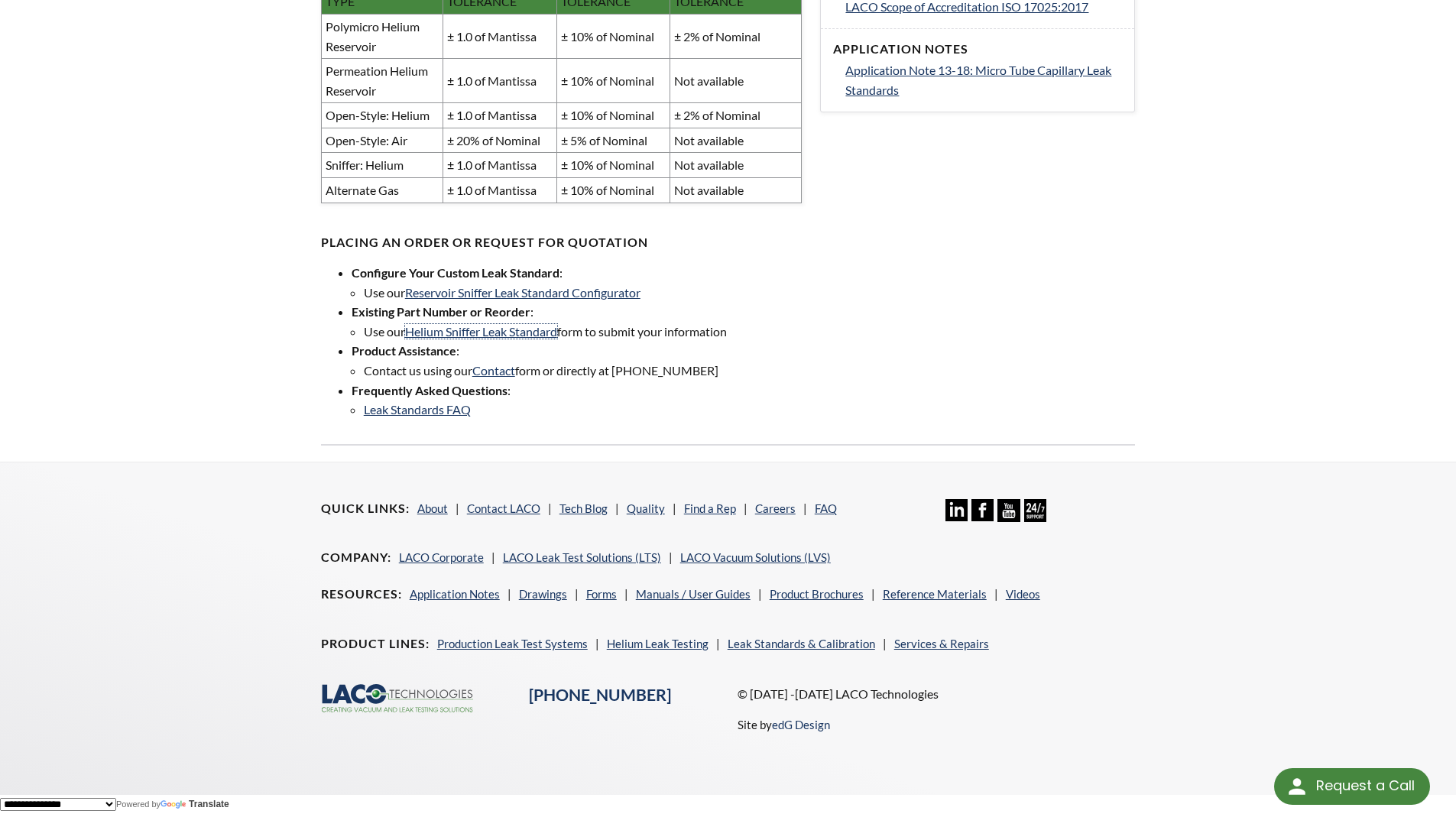
scroll to position [518, 0]
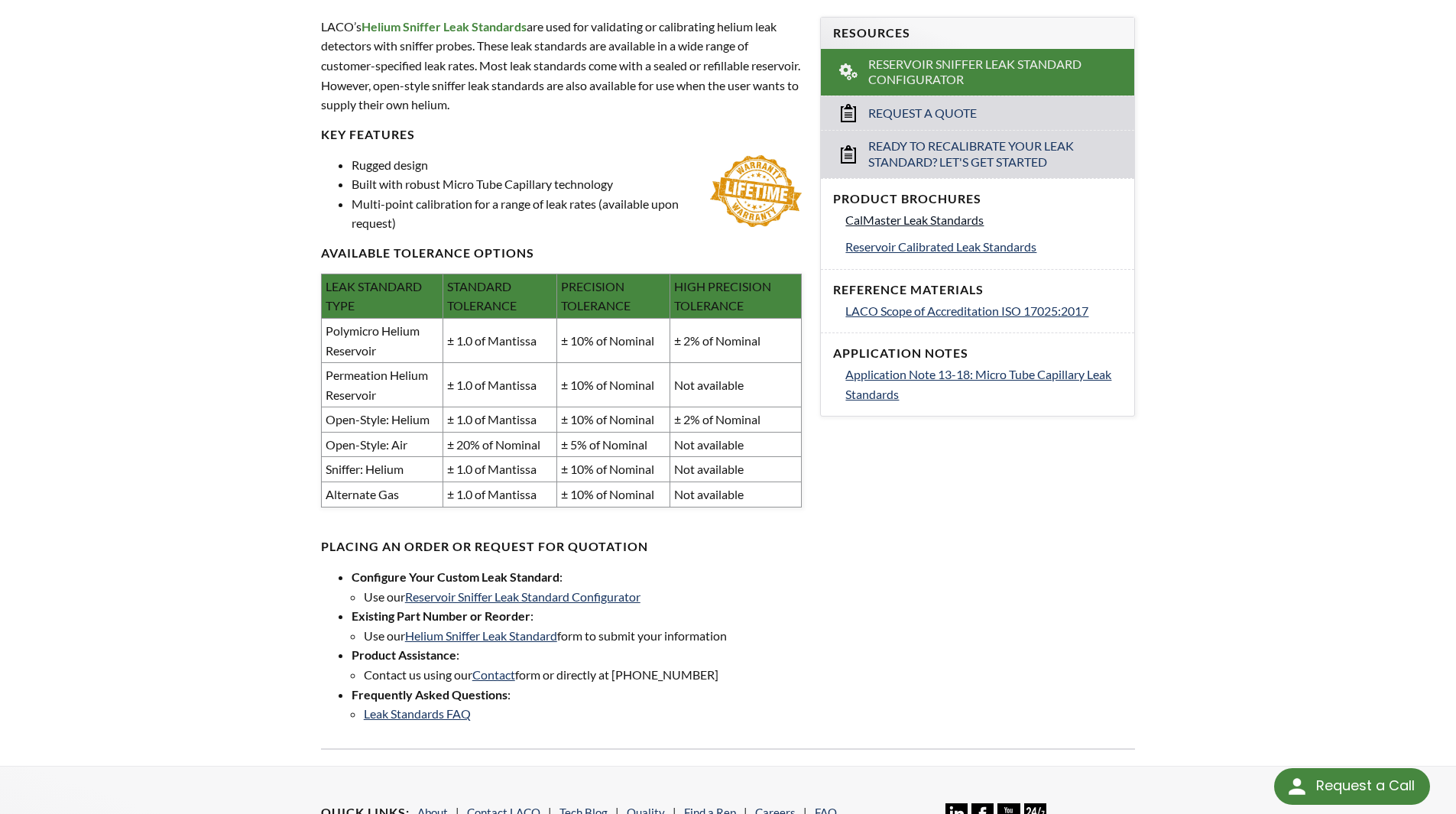
click at [918, 218] on span "CalMaster Leak Standards" at bounding box center [914, 219] width 138 height 15
click at [917, 246] on span "Reservoir Calibrated Leak Standards" at bounding box center [941, 246] width 191 height 15
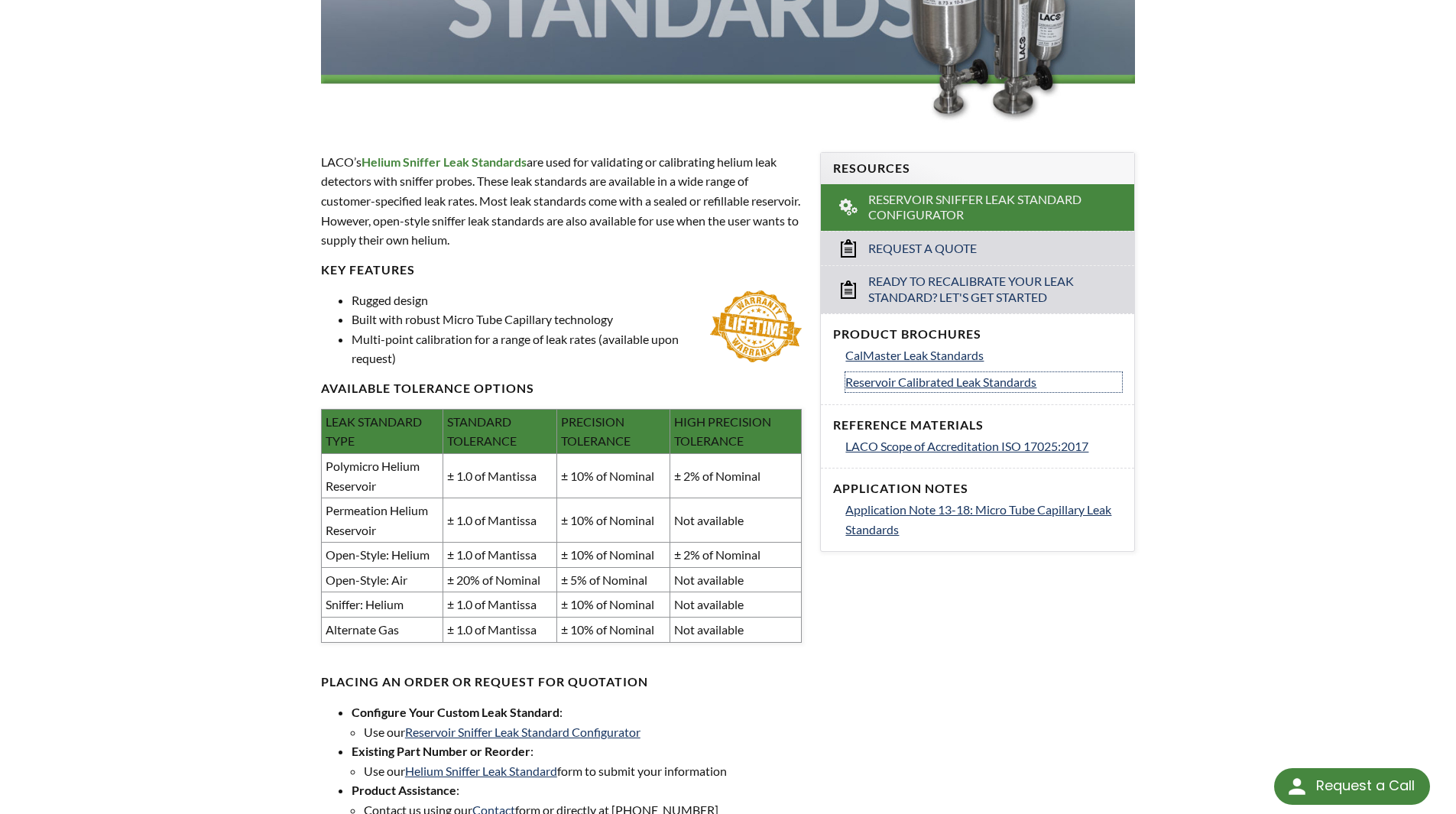
scroll to position [136, 0]
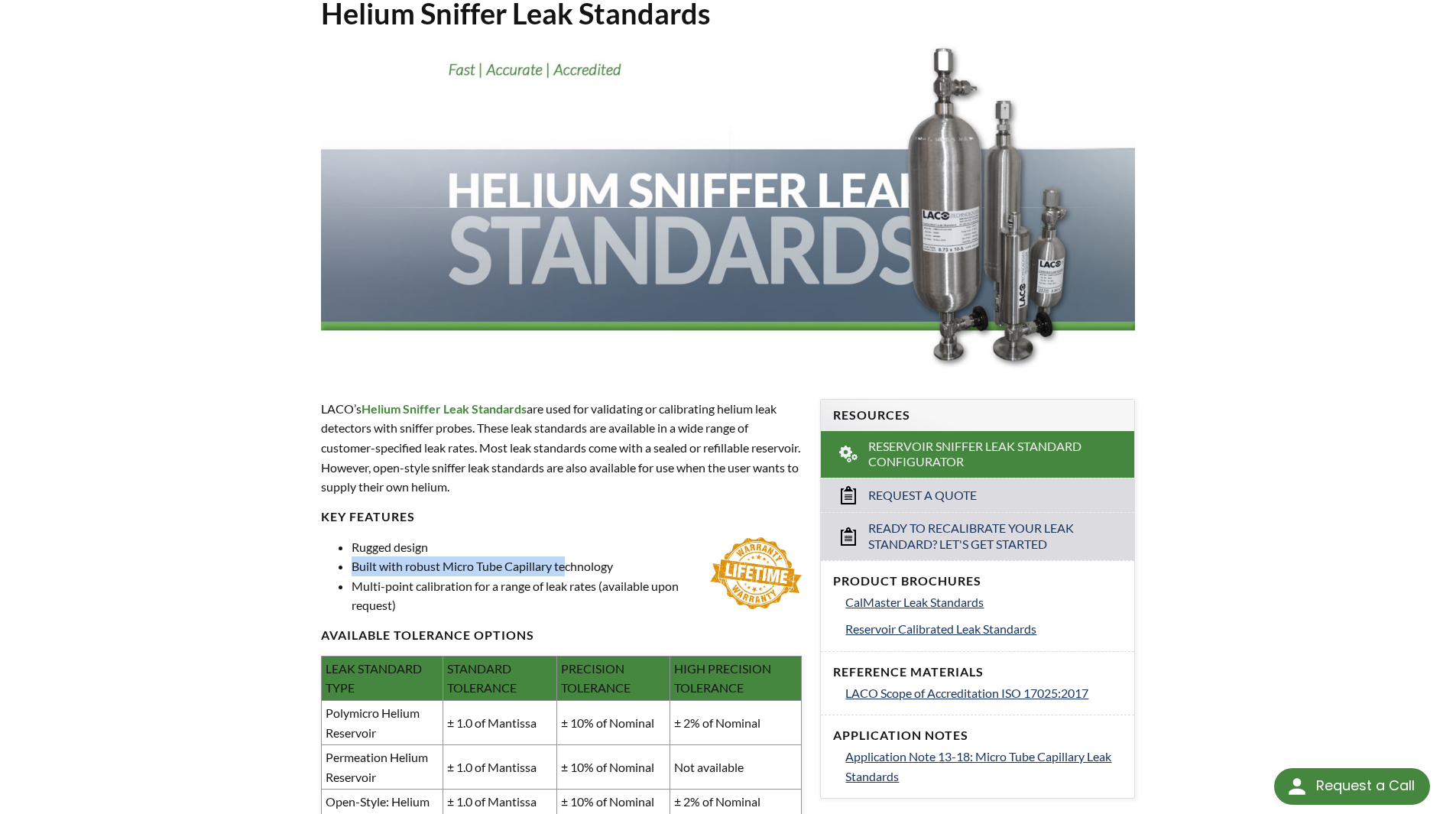
drag, startPoint x: 353, startPoint y: 569, endPoint x: 439, endPoint y: 598, distance: 90.8
click at [565, 575] on li "Built with robust Micro Tube Capillary technology" at bounding box center [577, 567] width 451 height 20
drag, startPoint x: 359, startPoint y: 589, endPoint x: 549, endPoint y: 587, distance: 190.0
click at [549, 587] on li "Multi-point calibration for a range of leak rates (available upon request)" at bounding box center [577, 596] width 451 height 39
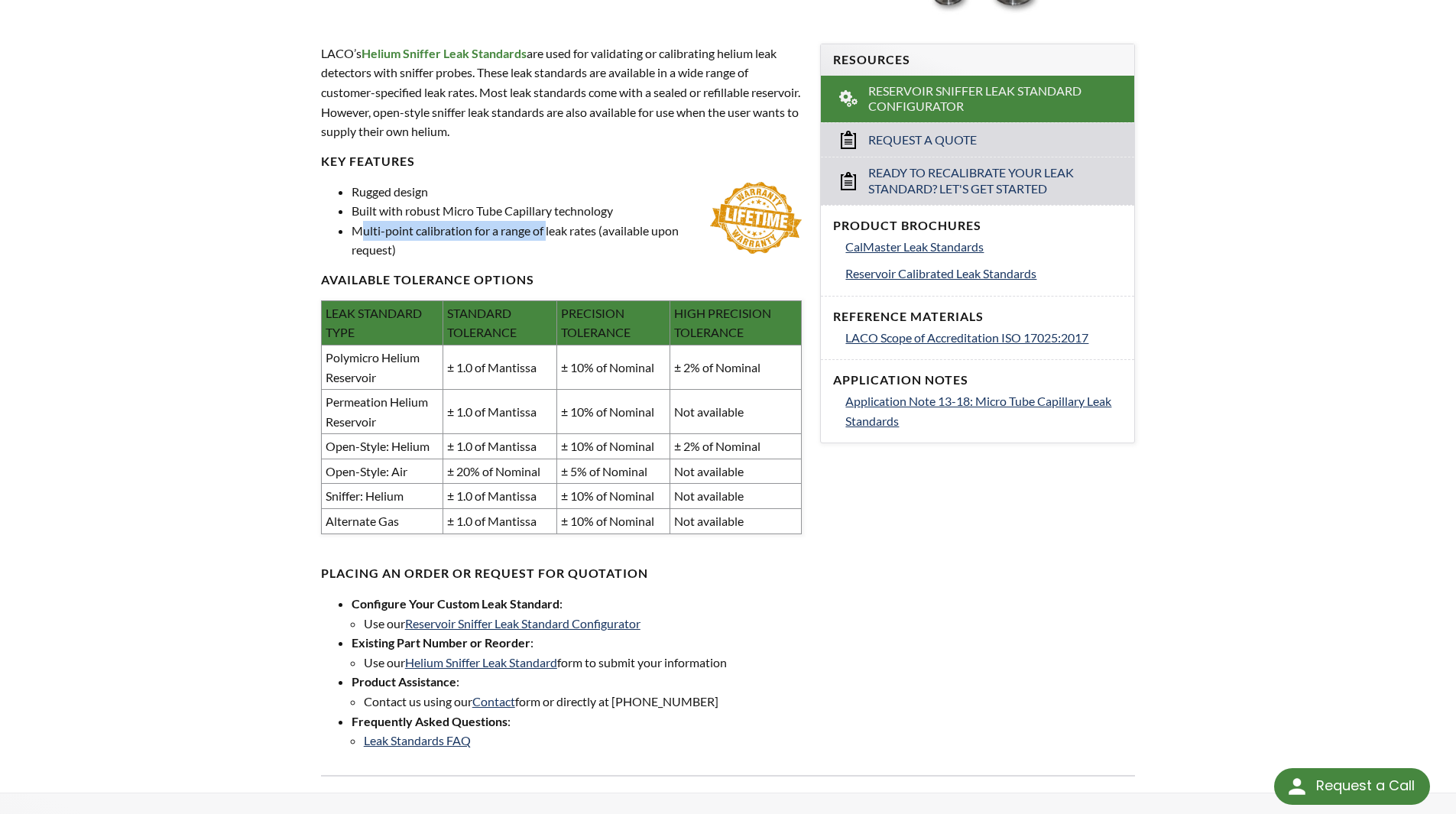
scroll to position [518, 0]
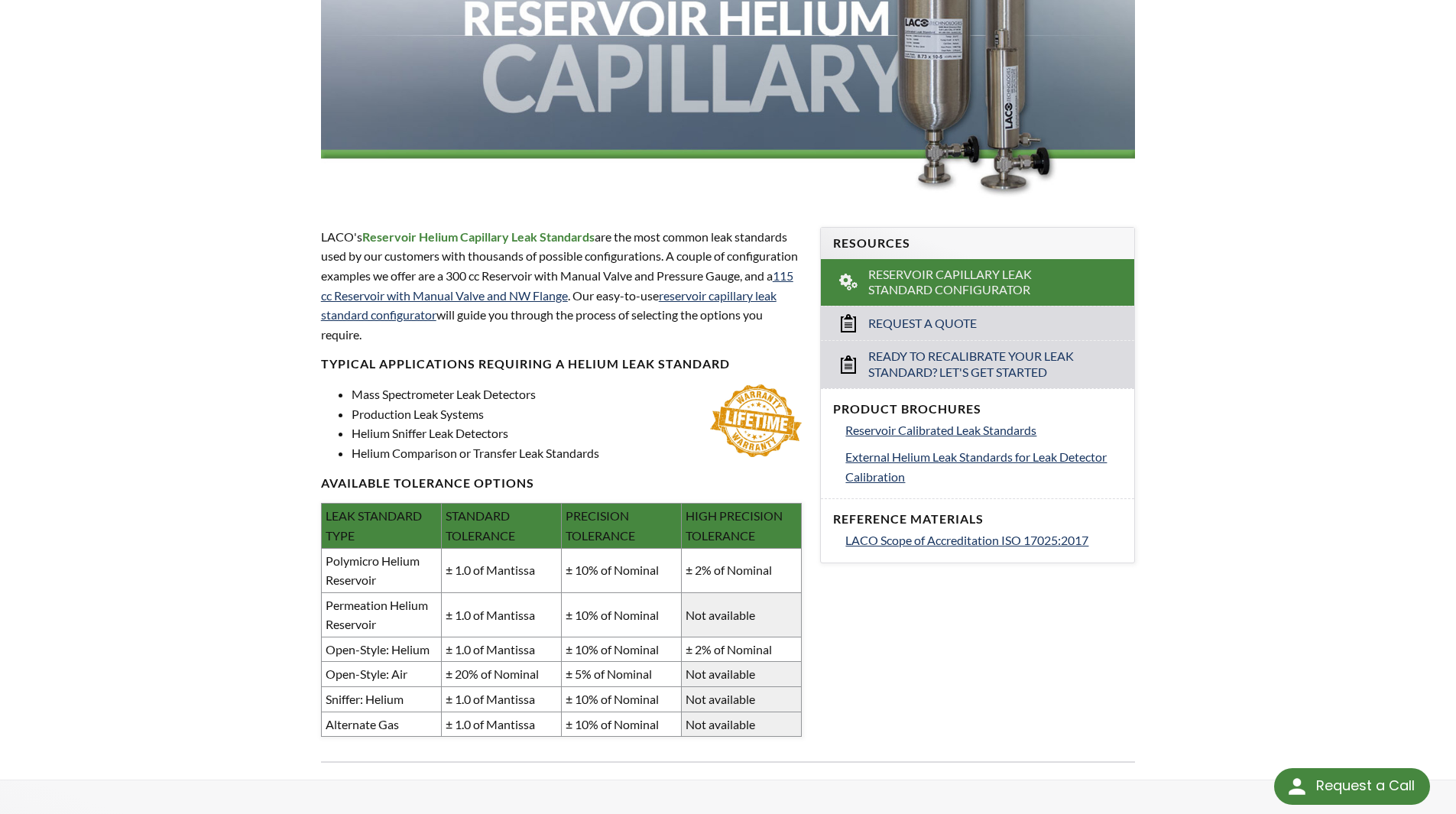
scroll to position [382, 0]
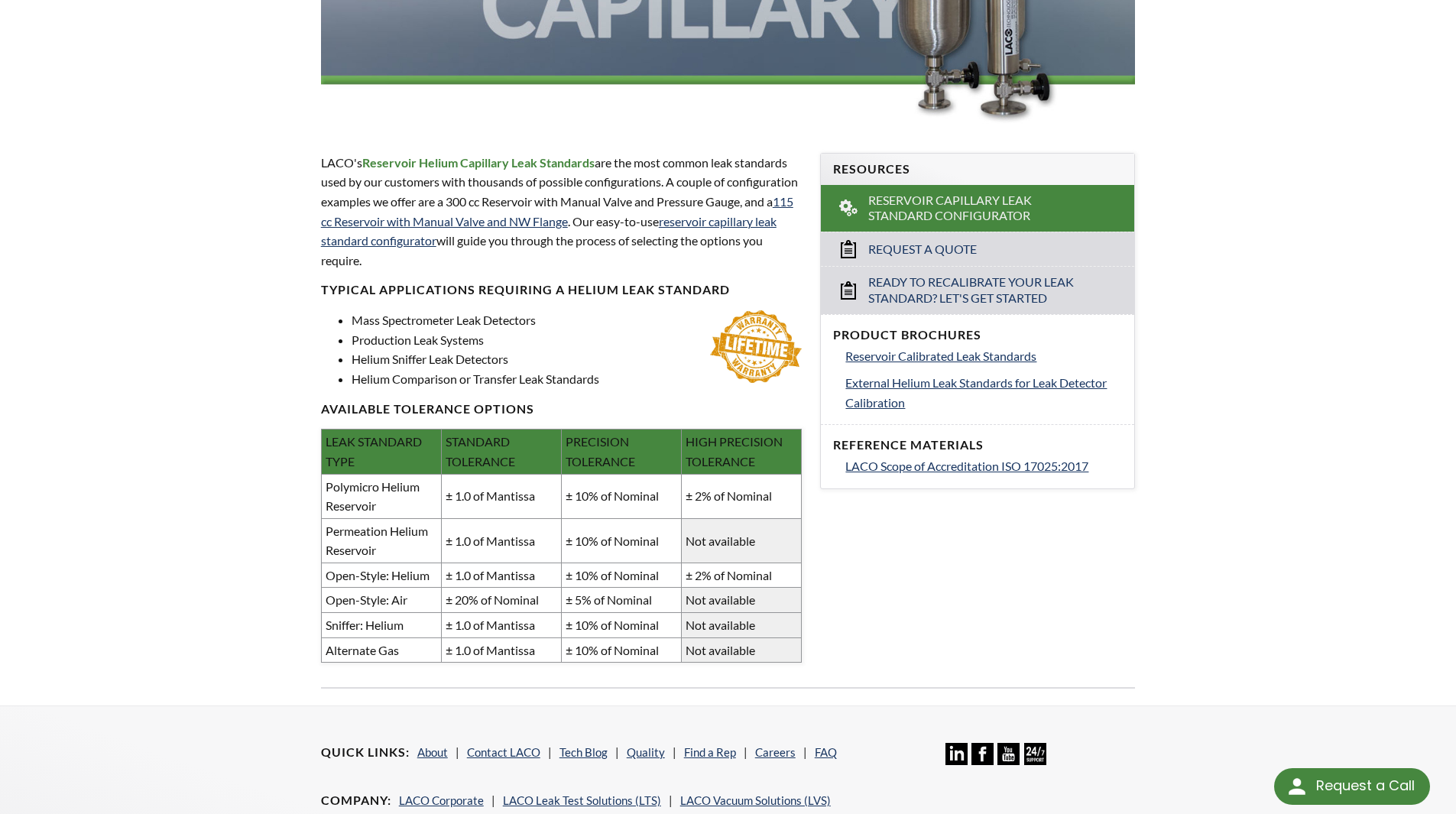
click at [425, 362] on li "Helium Sniffer Leak Detectors" at bounding box center [577, 359] width 451 height 20
